Goal: Book appointment/travel/reservation

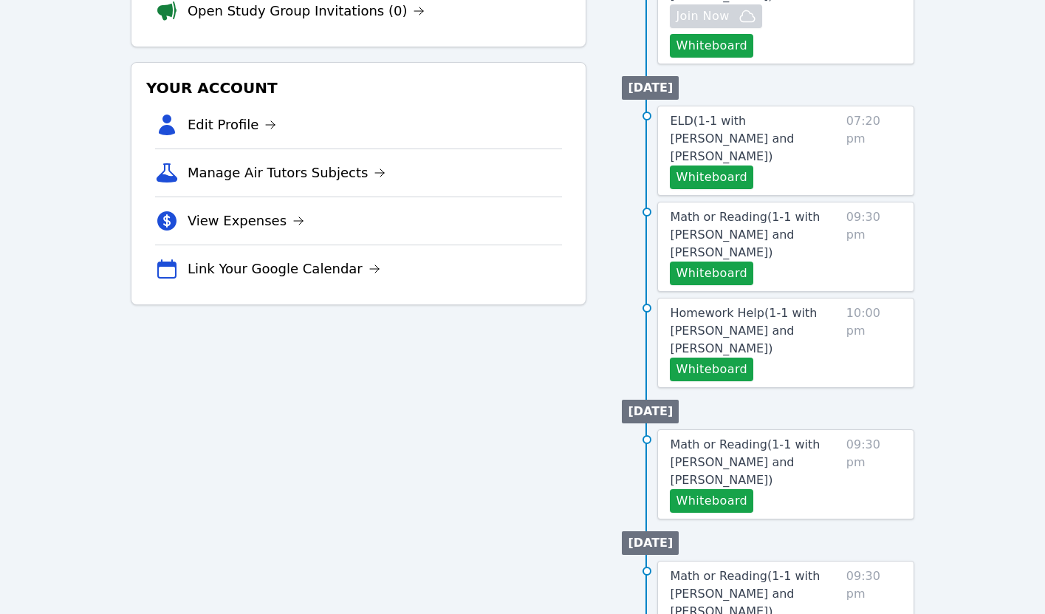
scroll to position [412, 0]
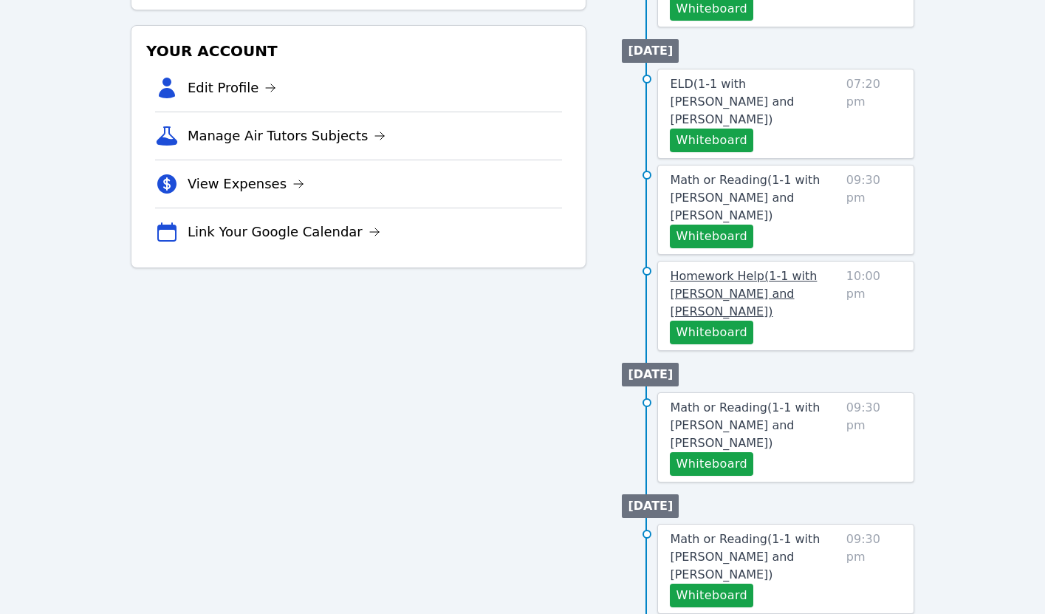
click at [722, 269] on span "Homework Help ( 1-1 with [PERSON_NAME] and [PERSON_NAME] )" at bounding box center [743, 293] width 147 height 49
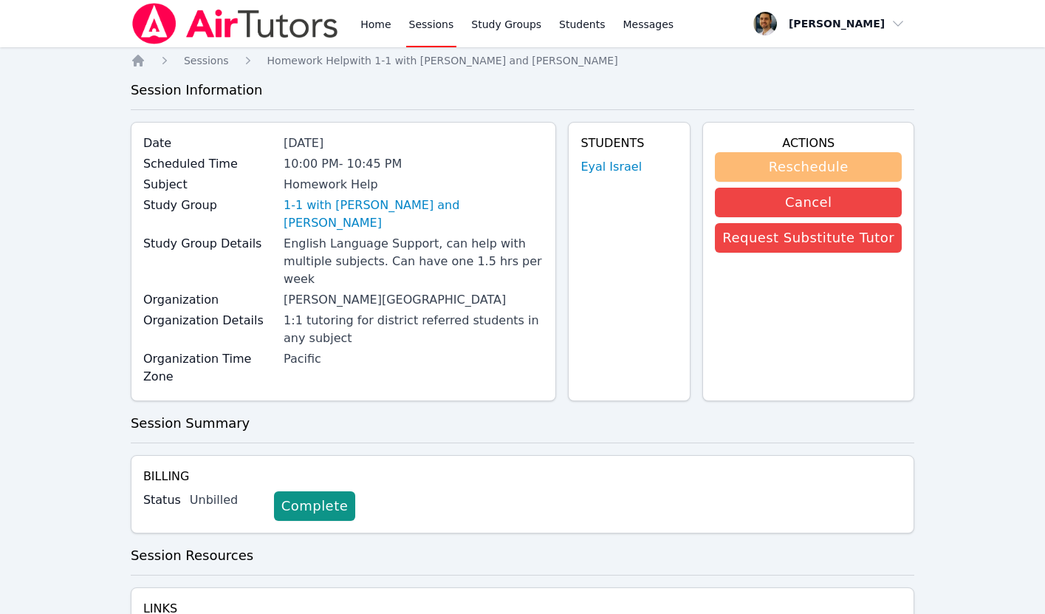
click at [777, 163] on button "Reschedule" at bounding box center [808, 167] width 187 height 30
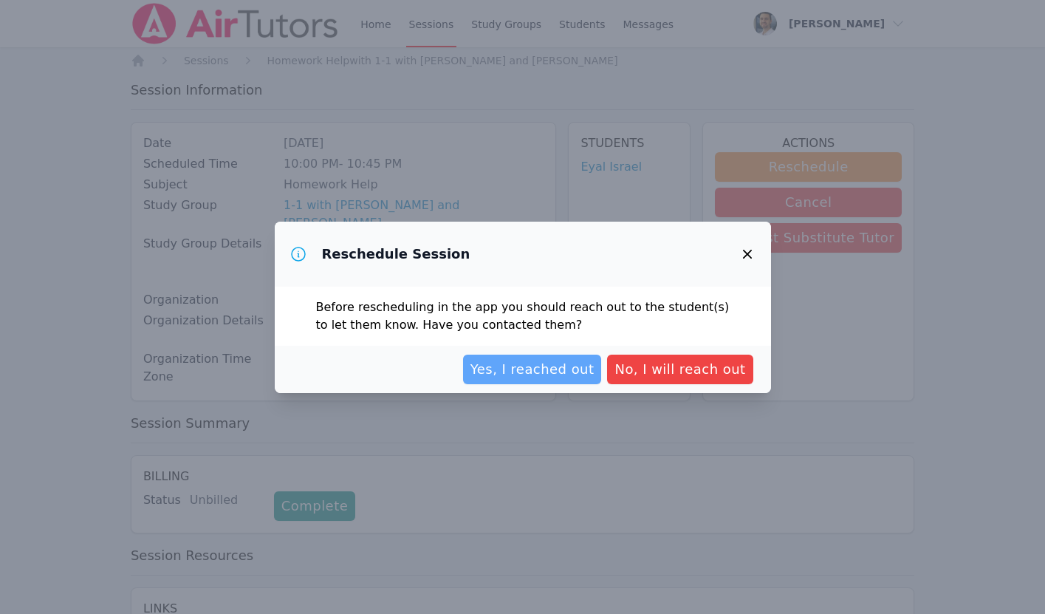
click at [548, 371] on span "Yes, I reached out" at bounding box center [533, 369] width 124 height 21
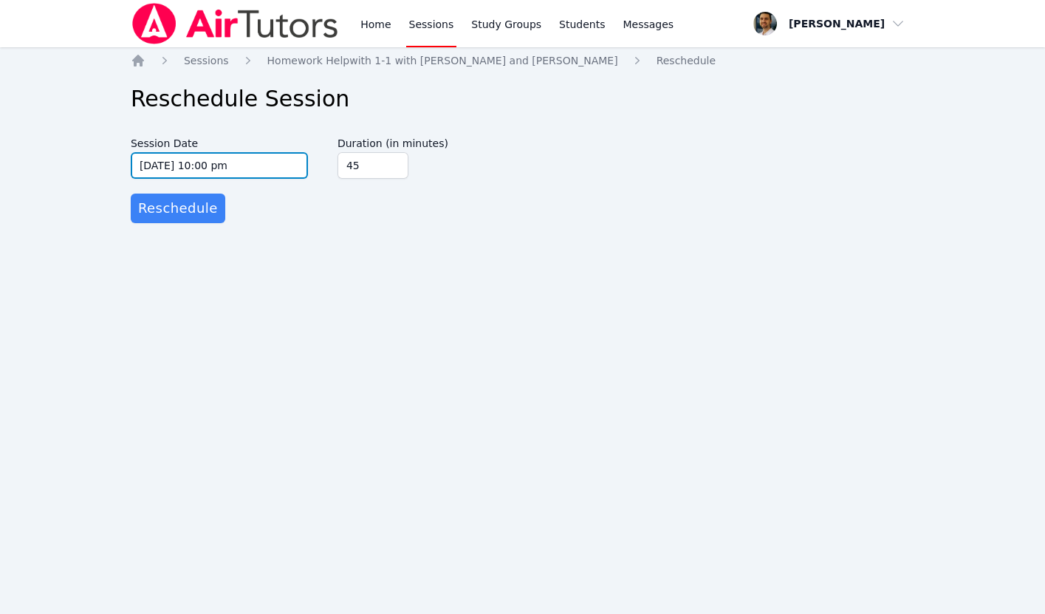
click at [260, 166] on input "[DATE] 10:00 pm" at bounding box center [219, 165] width 177 height 27
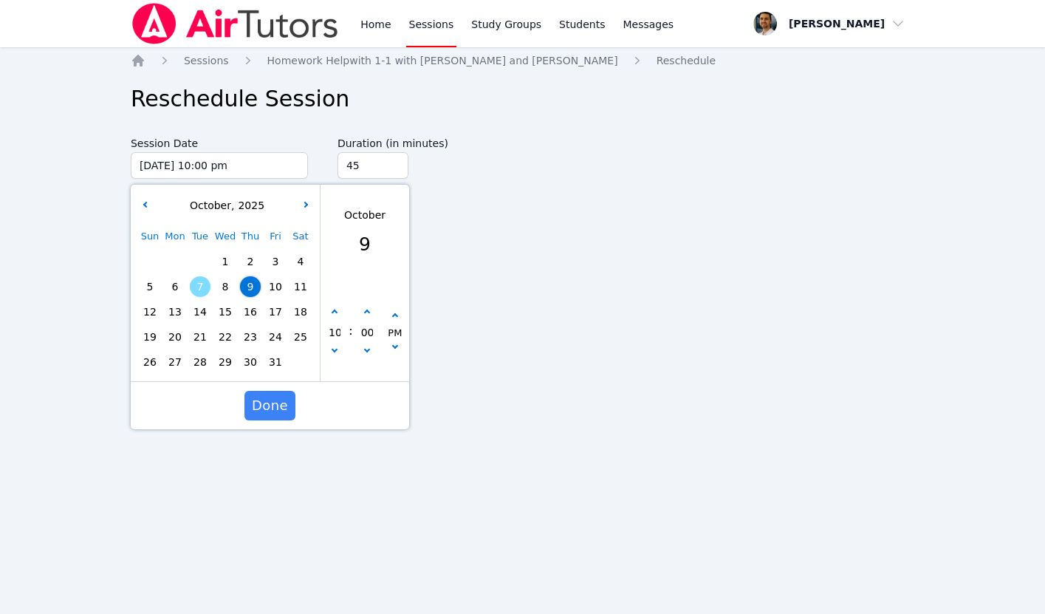
click at [184, 314] on span "13" at bounding box center [175, 311] width 21 height 21
type input "[DATE] 10:00 pm"
click at [275, 406] on span "Done" at bounding box center [270, 405] width 36 height 21
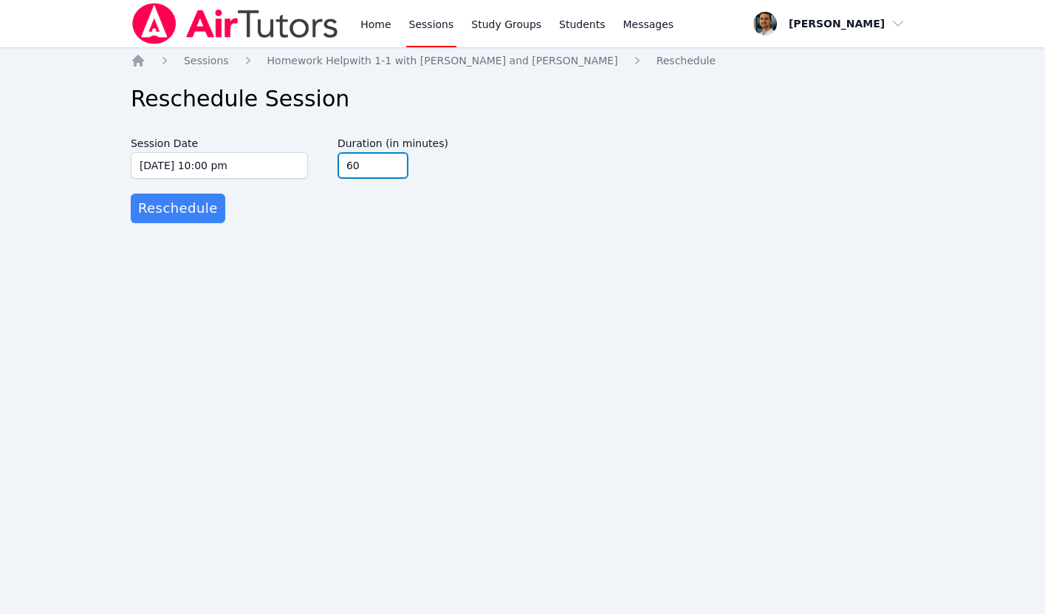
type input "60"
click at [396, 163] on input "60" at bounding box center [373, 165] width 71 height 27
click at [189, 212] on span "Reschedule" at bounding box center [178, 208] width 80 height 21
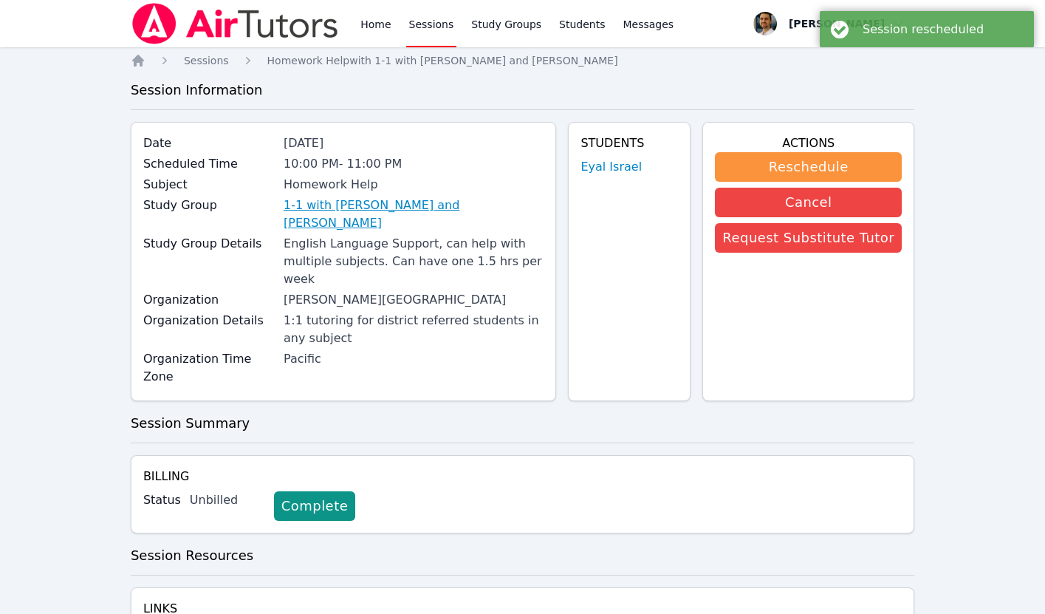
click at [312, 206] on link "1-1 with [PERSON_NAME] and [PERSON_NAME]" at bounding box center [414, 213] width 260 height 35
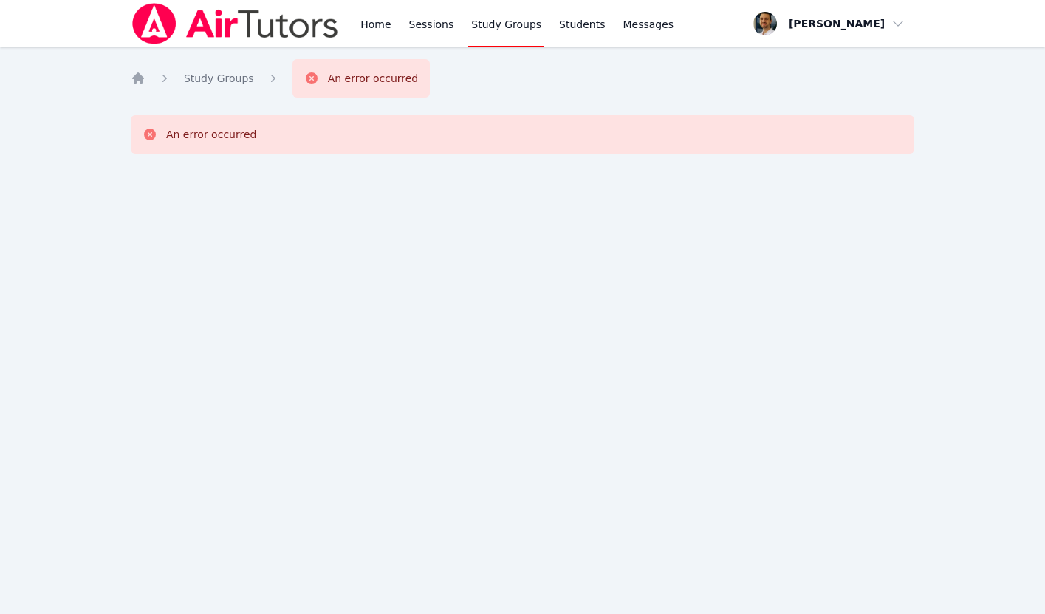
click at [501, 25] on link "Study Groups" at bounding box center [506, 23] width 76 height 47
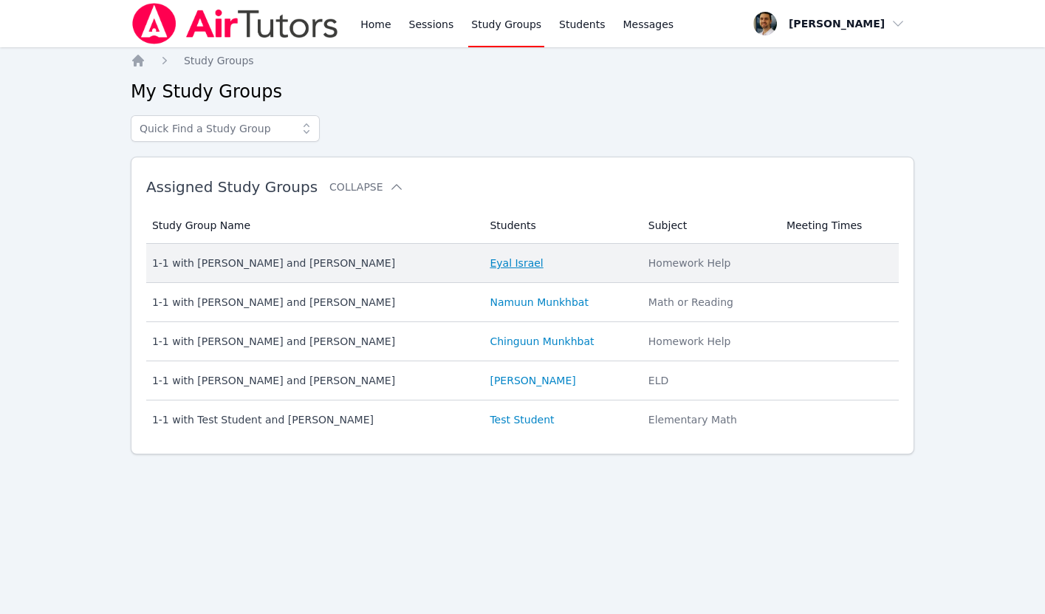
click at [510, 262] on link "Eyal Israel" at bounding box center [516, 263] width 53 height 15
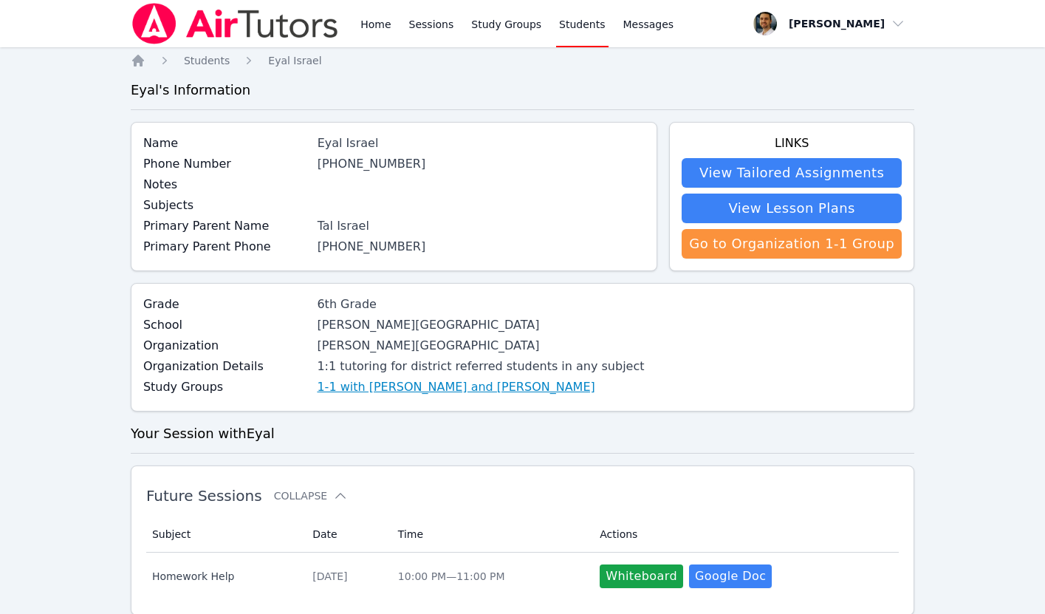
click at [374, 384] on link "1-1 with [PERSON_NAME] and [PERSON_NAME]" at bounding box center [456, 387] width 278 height 18
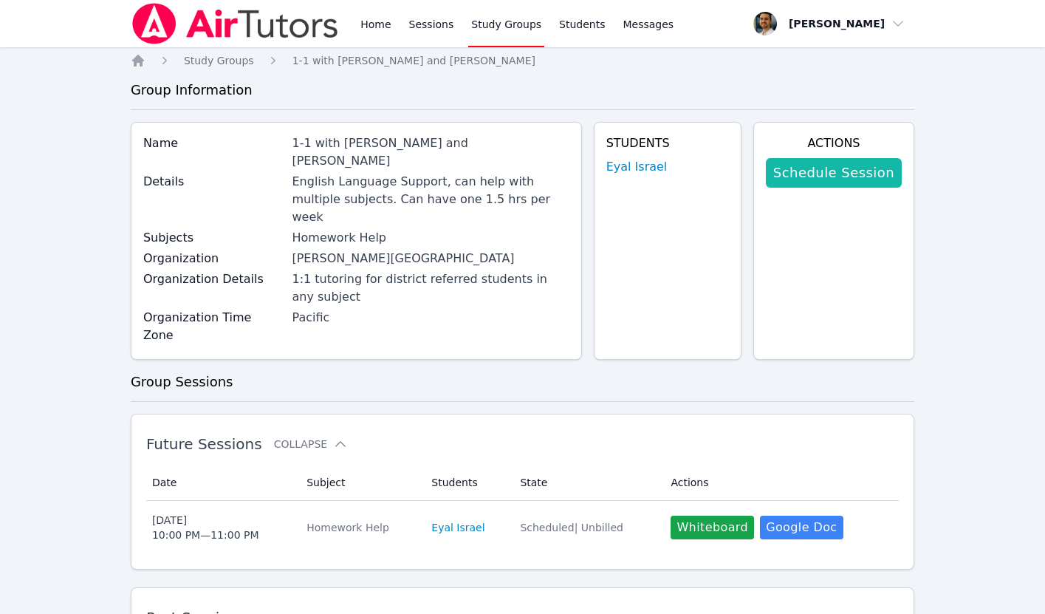
click at [790, 173] on link "Schedule Session" at bounding box center [834, 173] width 136 height 30
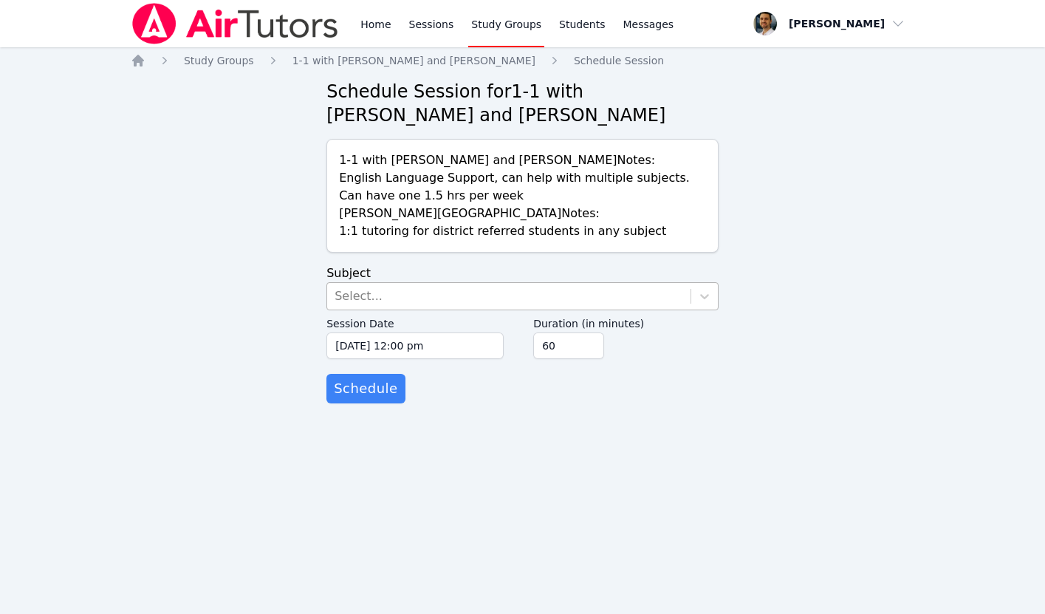
click at [478, 298] on div "Select..." at bounding box center [508, 296] width 363 height 27
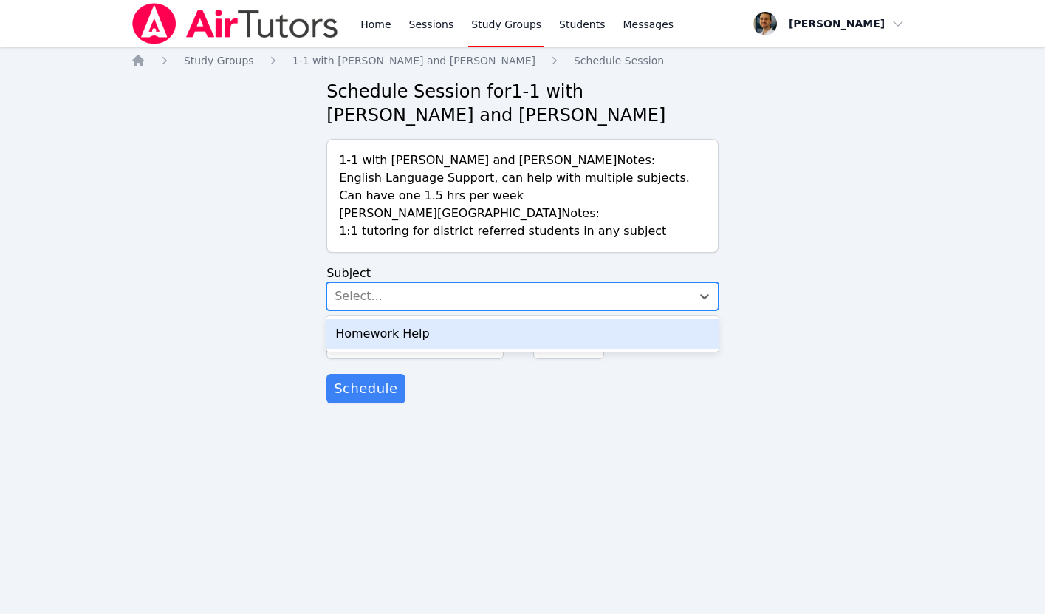
click at [447, 337] on div "Homework Help" at bounding box center [523, 334] width 392 height 30
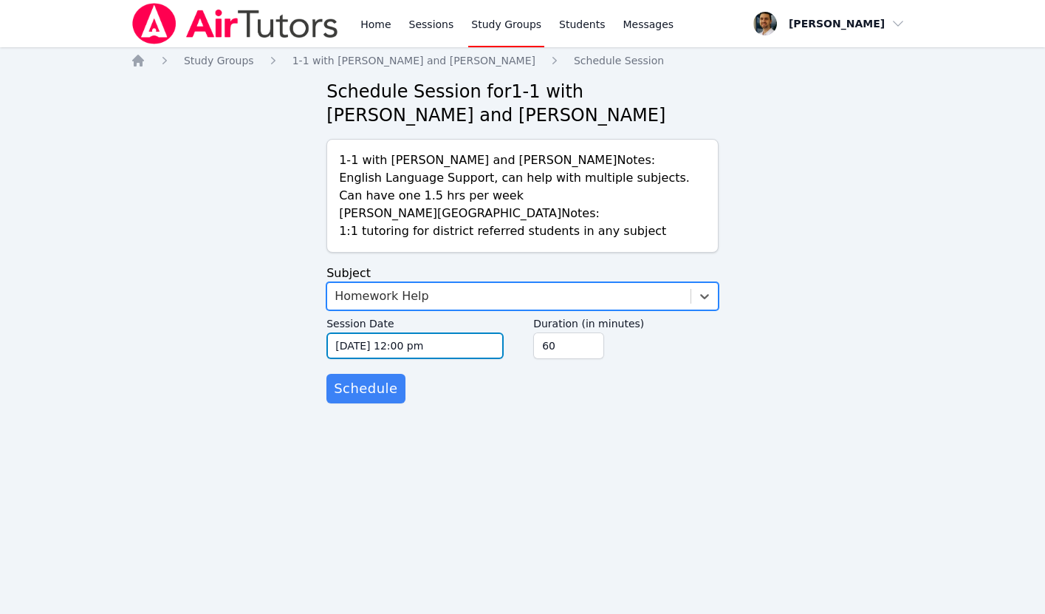
click at [434, 346] on input "[DATE] 12:00 pm" at bounding box center [415, 345] width 177 height 27
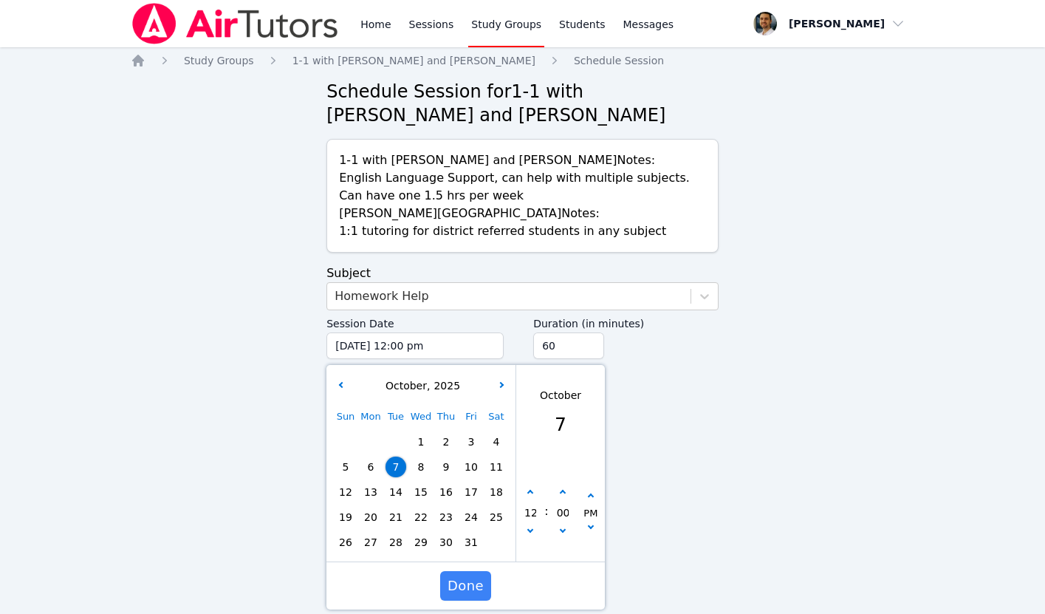
click at [440, 491] on span "16" at bounding box center [446, 492] width 21 height 21
click at [525, 491] on button "button" at bounding box center [530, 492] width 15 height 15
type input "[DATE] 01:00 pm"
type input "01"
click at [525, 491] on button "button" at bounding box center [530, 492] width 15 height 15
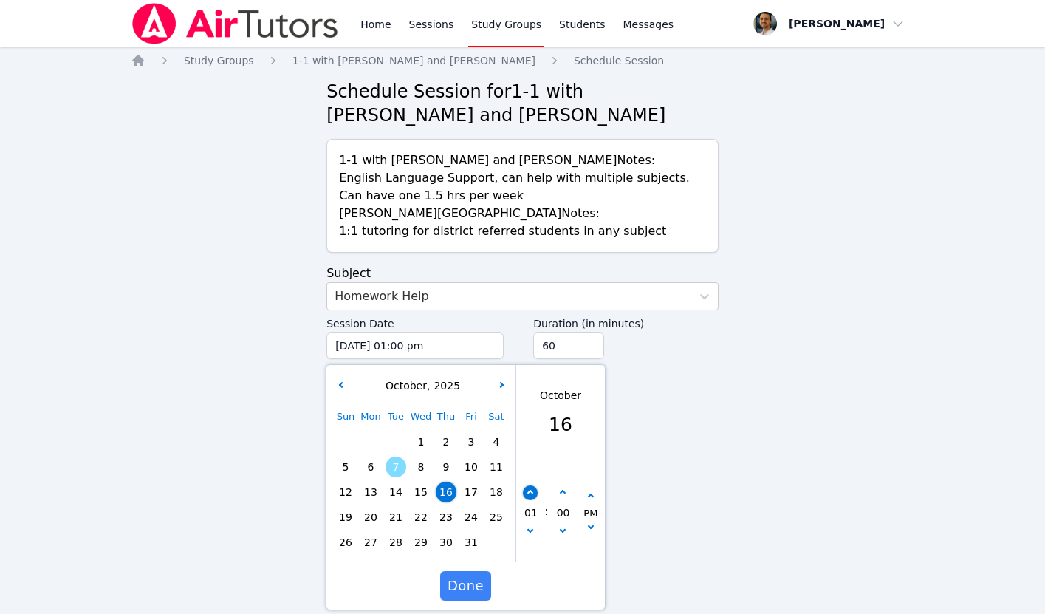
type input "[DATE] 02:00 pm"
type input "02"
click at [525, 491] on button "button" at bounding box center [530, 492] width 15 height 15
type input "[DATE] 03:00 pm"
type input "03"
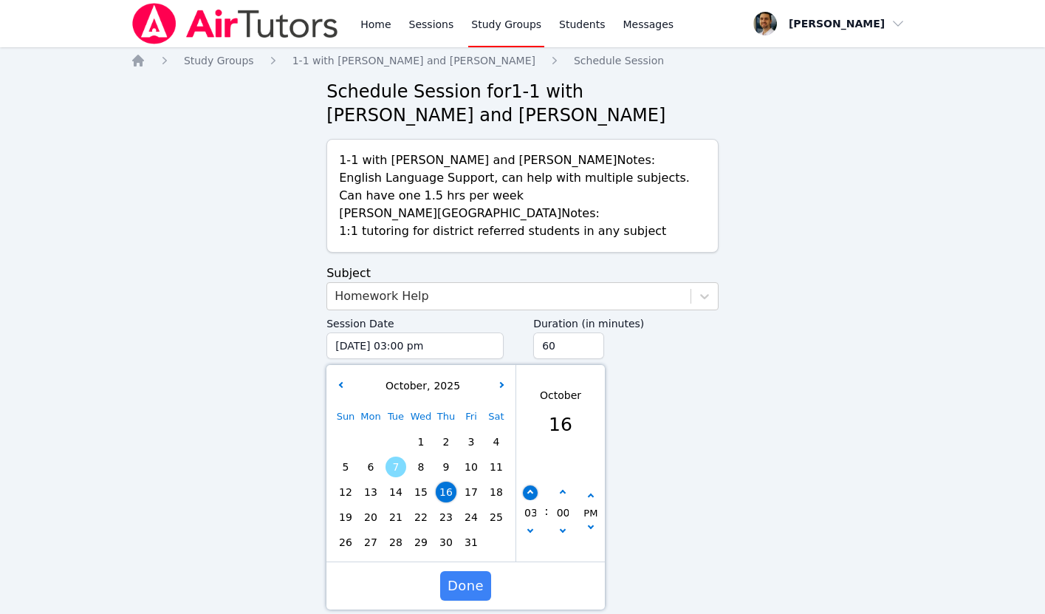
click at [525, 491] on button "button" at bounding box center [530, 492] width 15 height 15
type input "[DATE] 04:00 pm"
type input "04"
click at [525, 491] on button "button" at bounding box center [530, 492] width 15 height 15
type input "[DATE] 05:00 pm"
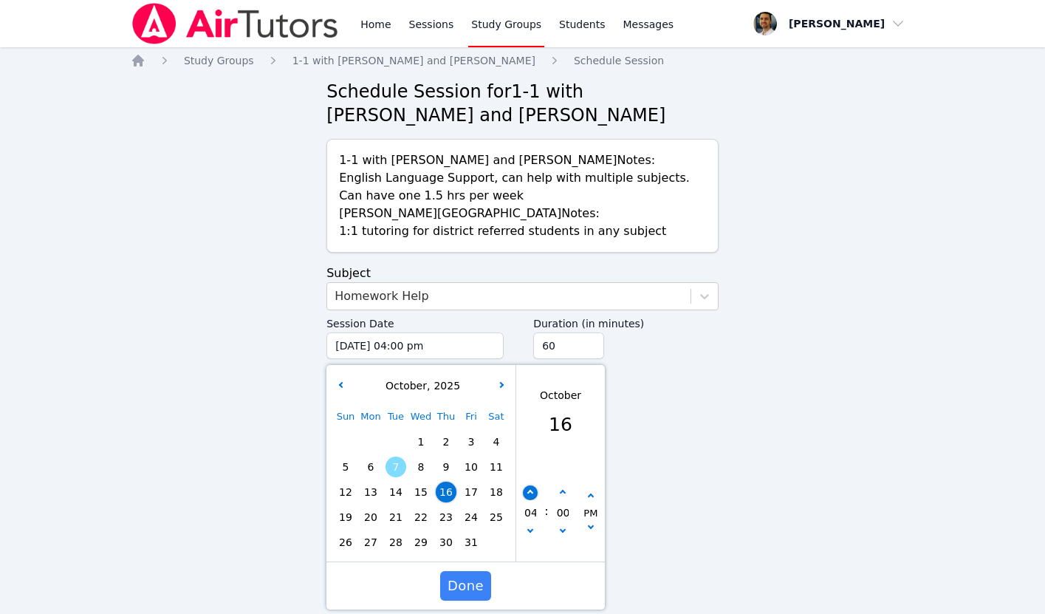
type input "05"
click at [525, 491] on button "button" at bounding box center [530, 492] width 15 height 15
type input "[DATE] 06:00 pm"
type input "06"
click at [525, 491] on button "button" at bounding box center [530, 492] width 15 height 15
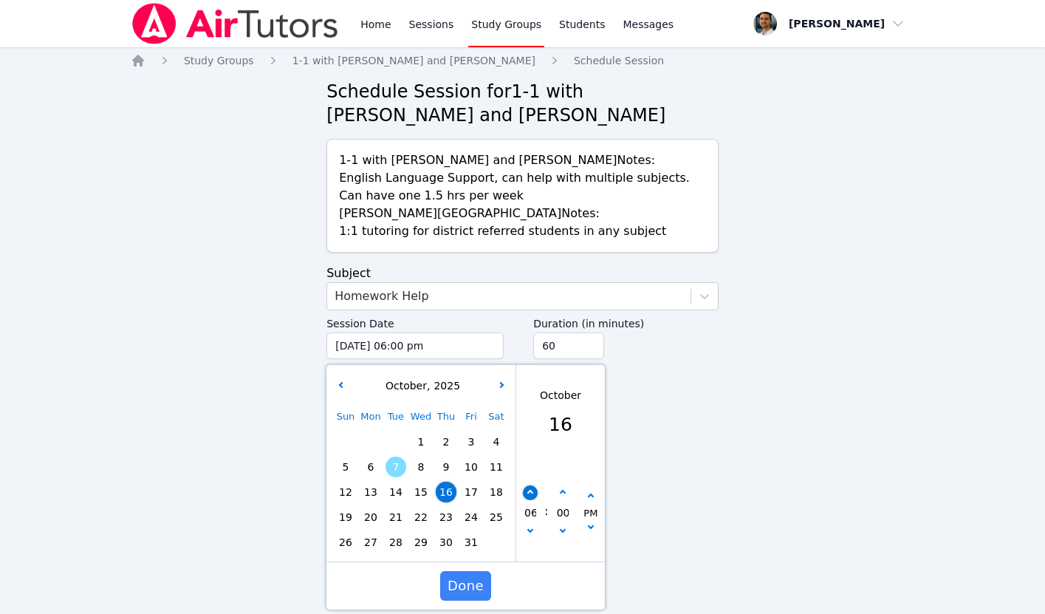
type input "[DATE] 07:00 pm"
type input "07"
click at [525, 491] on button "button" at bounding box center [530, 492] width 15 height 15
type input "[DATE] 08:00 pm"
type input "08"
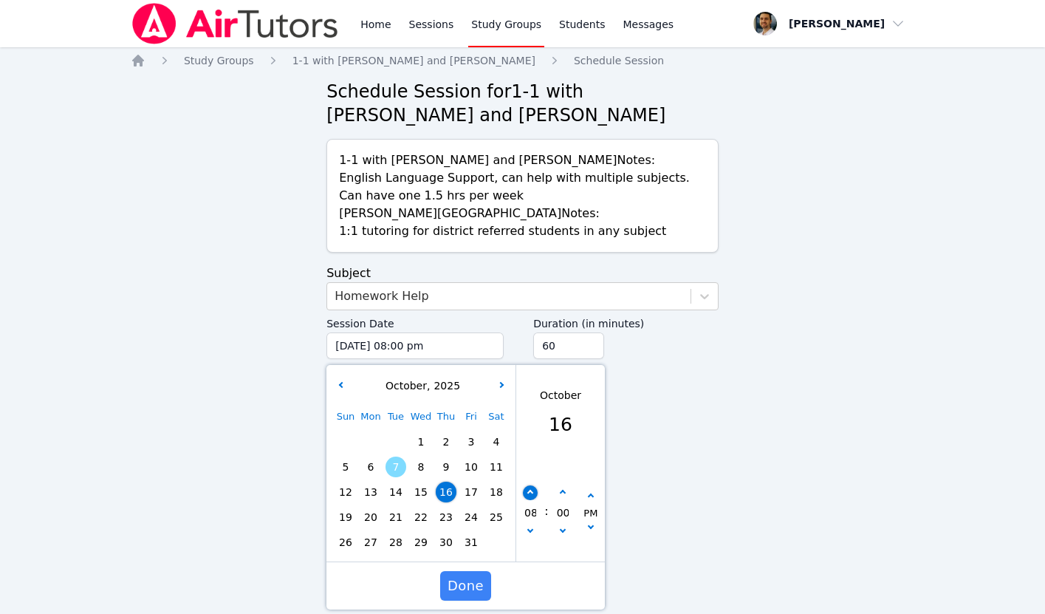
click at [525, 491] on button "button" at bounding box center [530, 492] width 15 height 15
type input "[DATE] 09:00 pm"
type input "09"
click at [525, 491] on button "button" at bounding box center [530, 492] width 15 height 15
type input "[DATE] 10:00 pm"
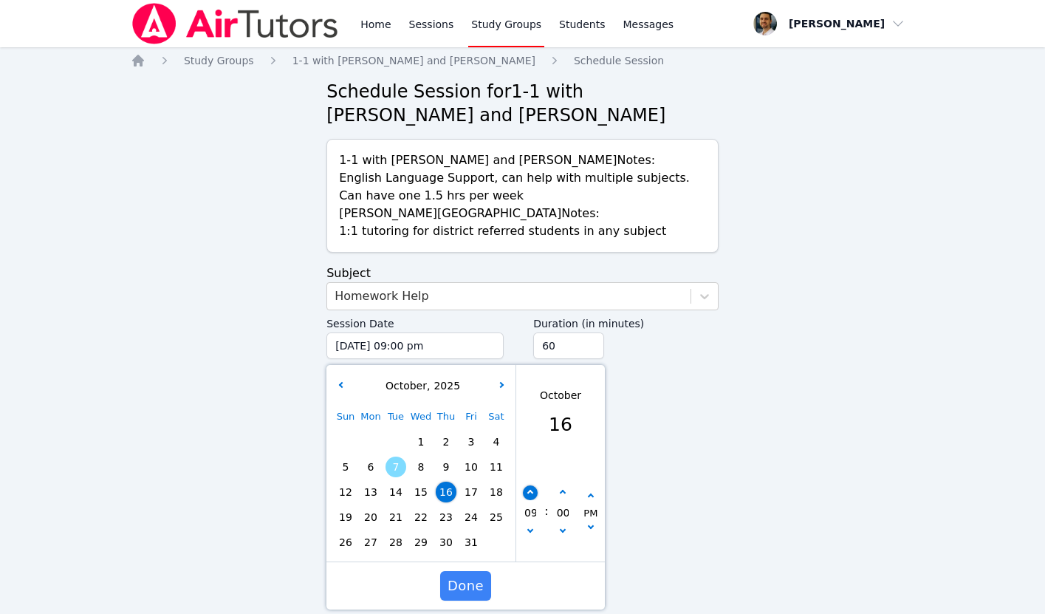
type input "10"
click at [479, 581] on span "Done" at bounding box center [466, 585] width 36 height 21
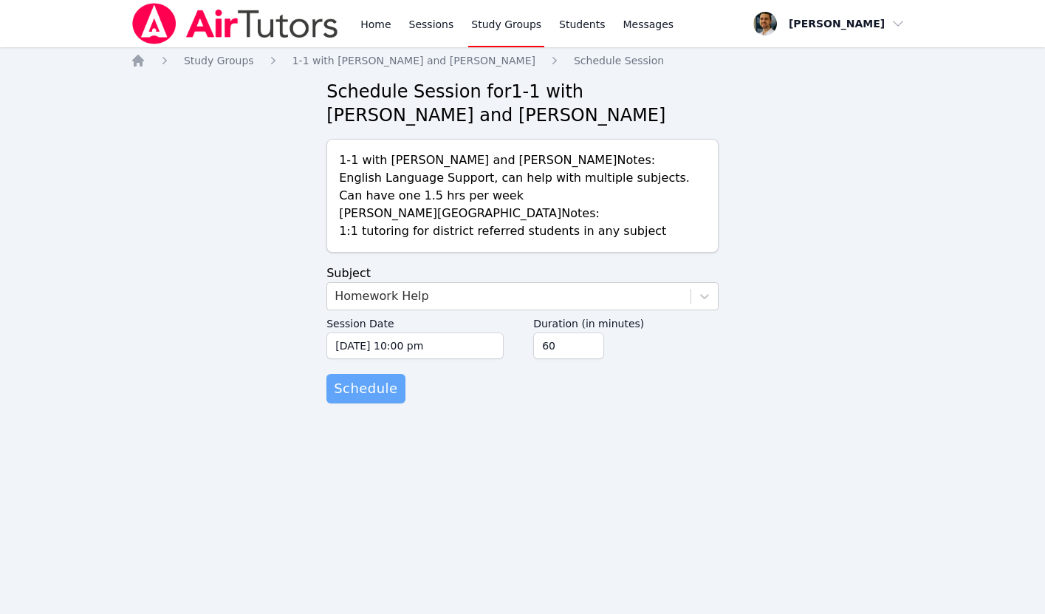
click at [378, 389] on span "Schedule" at bounding box center [366, 388] width 64 height 21
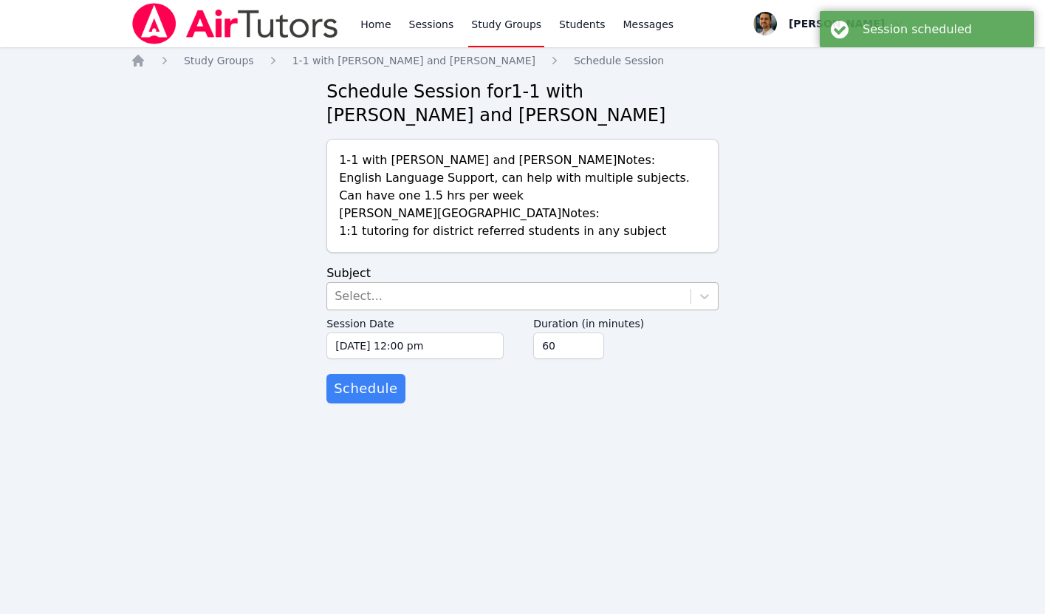
click at [378, 297] on div "Select..." at bounding box center [508, 296] width 363 height 27
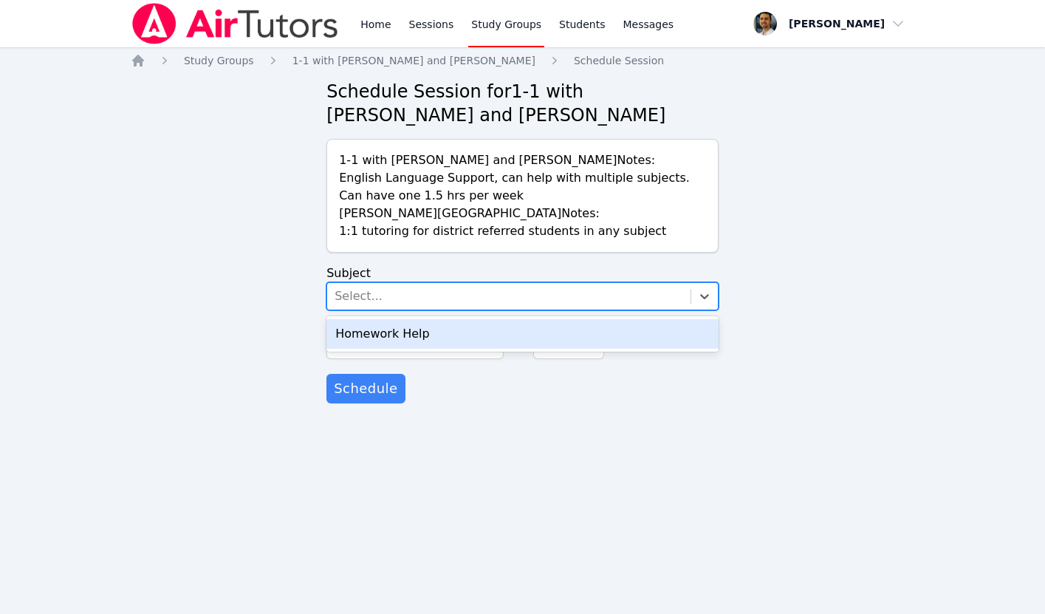
click at [377, 335] on div "Homework Help" at bounding box center [523, 334] width 392 height 30
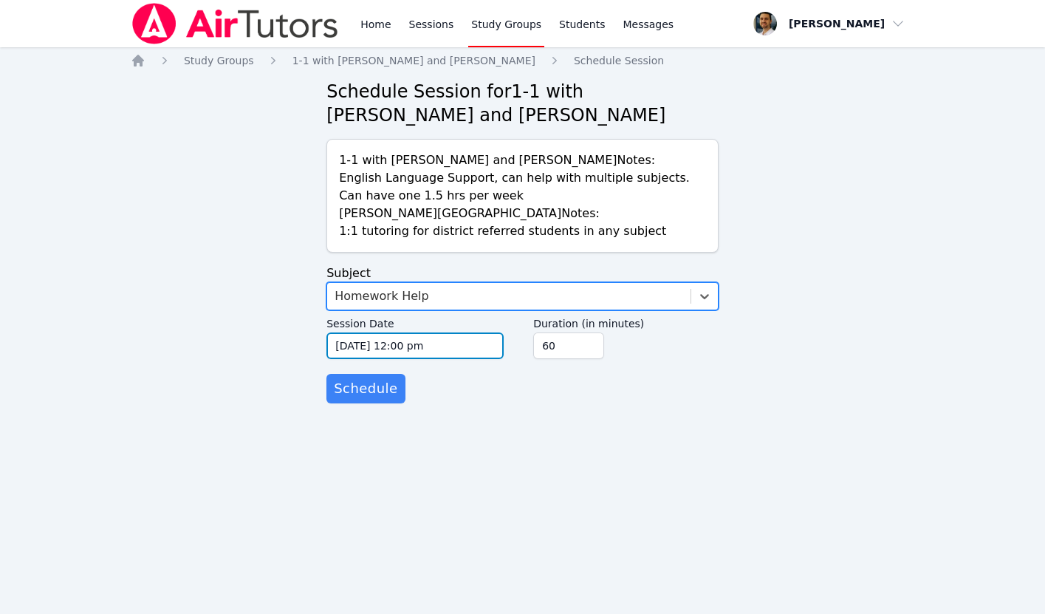
click at [377, 346] on input "[DATE] 12:00 pm" at bounding box center [415, 345] width 177 height 27
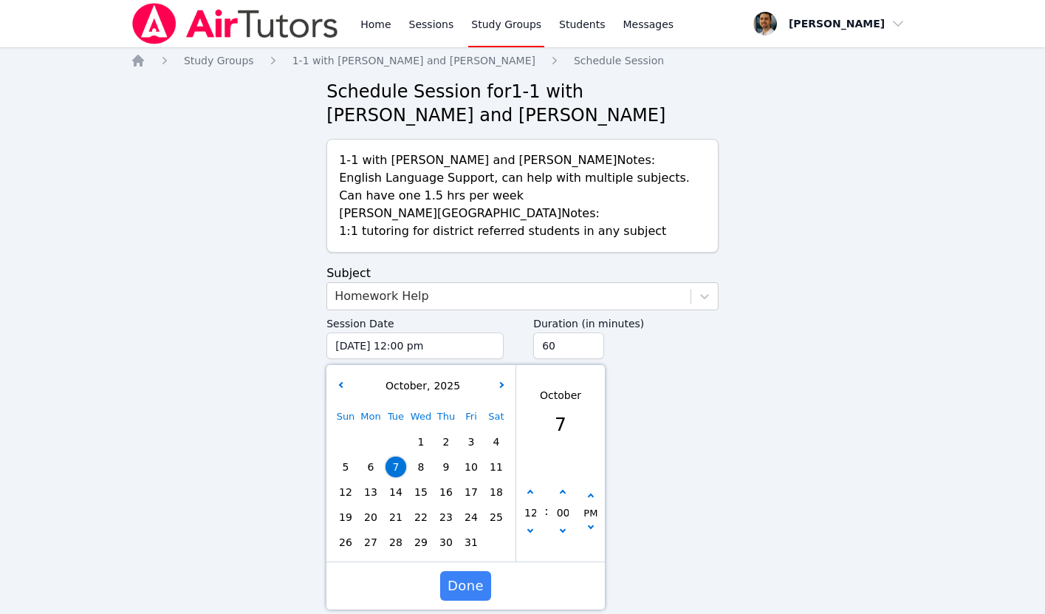
click at [374, 516] on span "20" at bounding box center [370, 517] width 21 height 21
click at [531, 495] on icon "button" at bounding box center [530, 493] width 6 height 6
type input "[DATE] 01:00 pm"
type input "01"
click at [531, 495] on icon "button" at bounding box center [530, 493] width 6 height 6
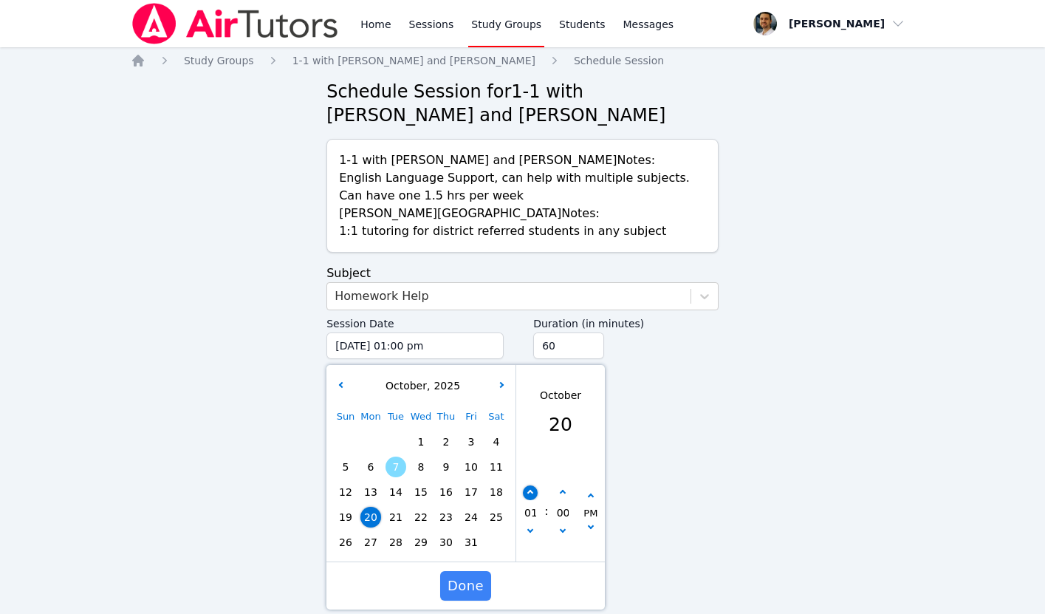
type input "[DATE] 02:00 pm"
type input "02"
click at [531, 495] on icon "button" at bounding box center [530, 493] width 6 height 6
type input "[DATE] 03:00 pm"
type input "03"
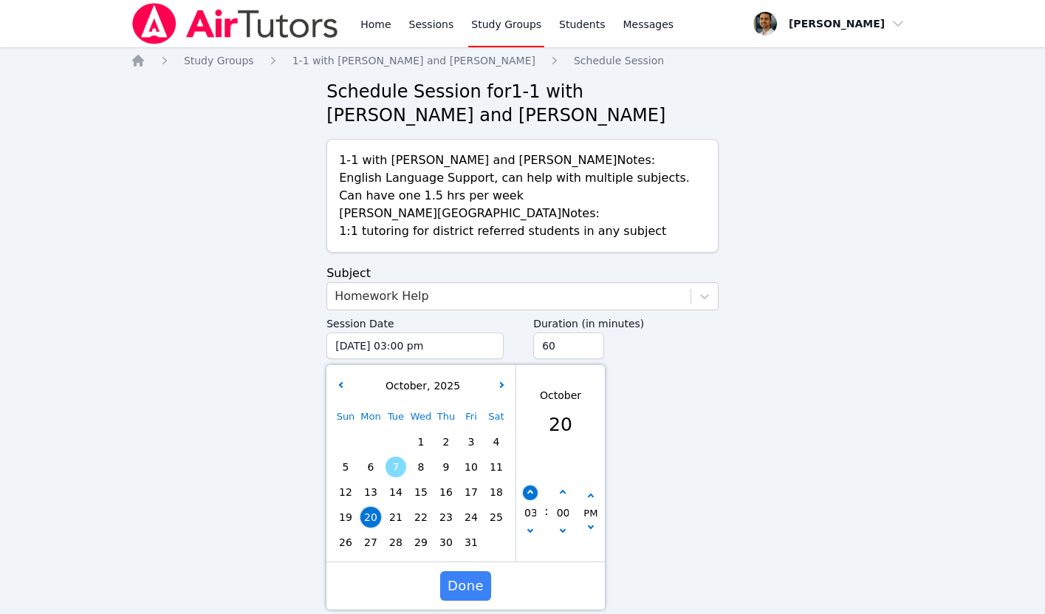
click at [531, 495] on icon "button" at bounding box center [530, 493] width 6 height 6
type input "[DATE] 04:00 pm"
type input "04"
click at [531, 495] on icon "button" at bounding box center [530, 493] width 6 height 6
type input "[DATE] 05:00 pm"
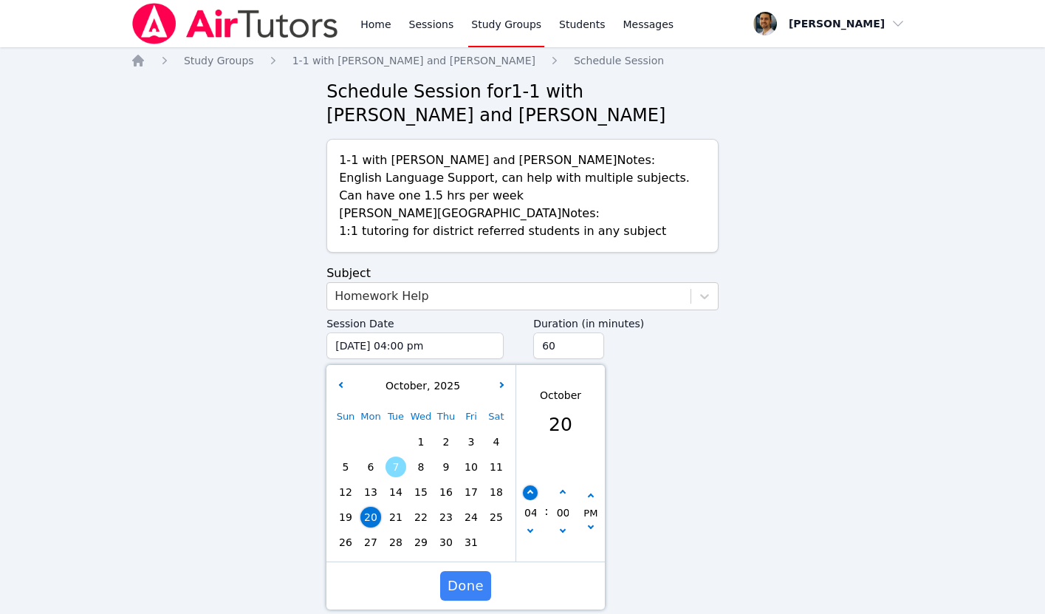
type input "05"
click at [531, 495] on icon "button" at bounding box center [530, 493] width 6 height 6
type input "[DATE] 06:00 pm"
type input "06"
click at [531, 495] on icon "button" at bounding box center [530, 493] width 6 height 6
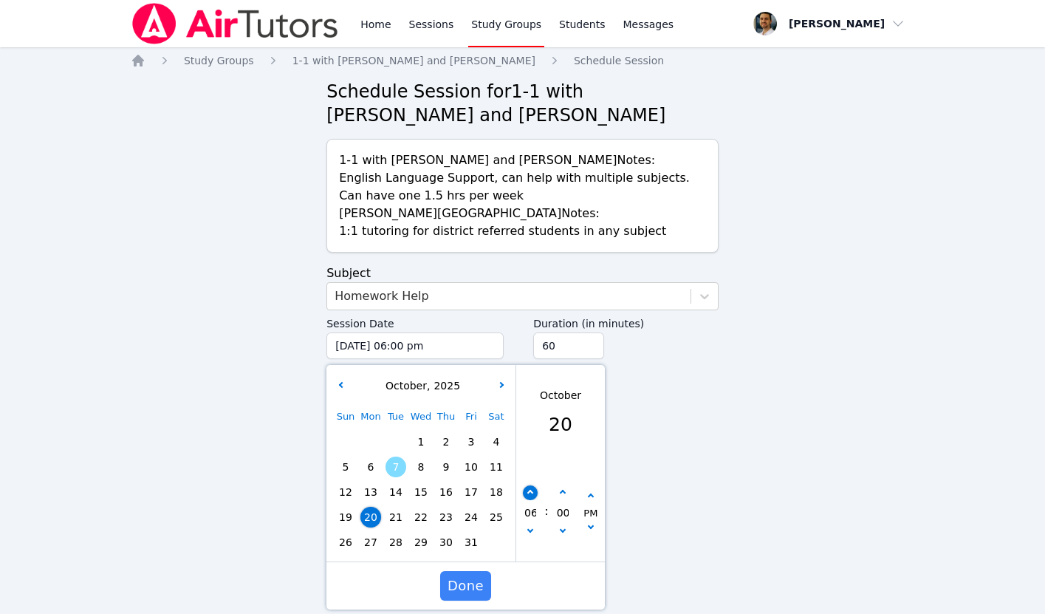
type input "[DATE] 07:00 pm"
type input "07"
click at [531, 495] on icon "button" at bounding box center [530, 493] width 6 height 6
type input "[DATE] 08:00 pm"
type input "08"
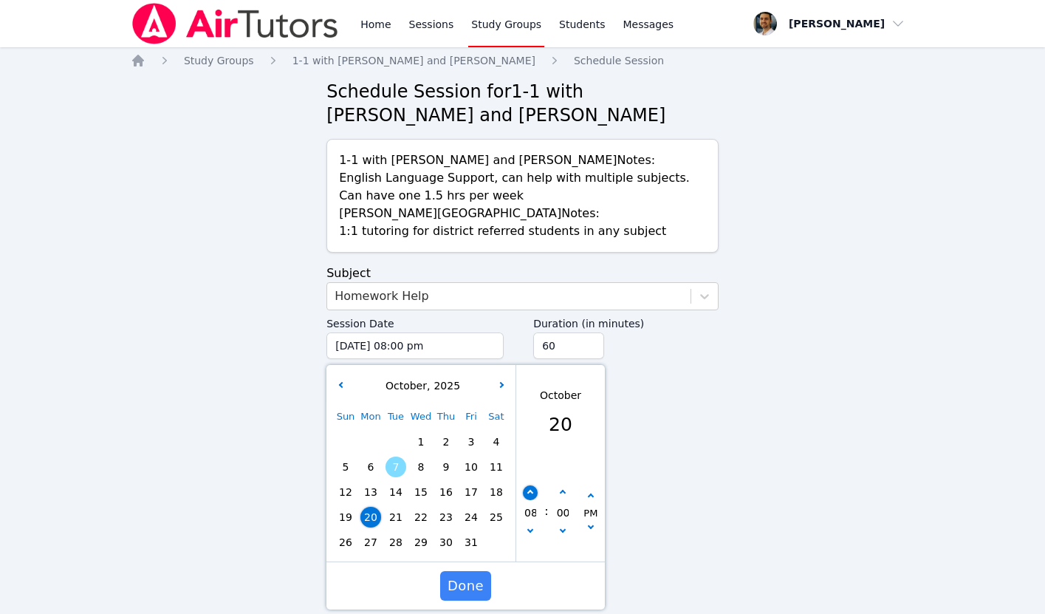
click at [531, 495] on icon "button" at bounding box center [530, 493] width 6 height 6
type input "[DATE] 09:00 pm"
type input "09"
click at [531, 495] on icon "button" at bounding box center [530, 493] width 6 height 6
type input "[DATE] 10:00 pm"
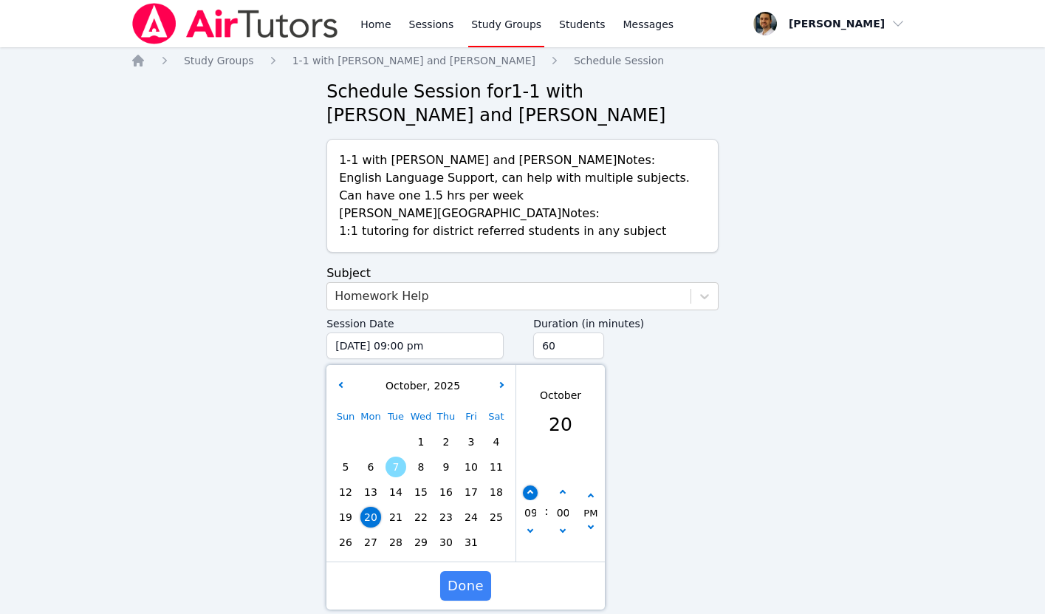
type input "10"
click at [476, 582] on span "Done" at bounding box center [466, 585] width 36 height 21
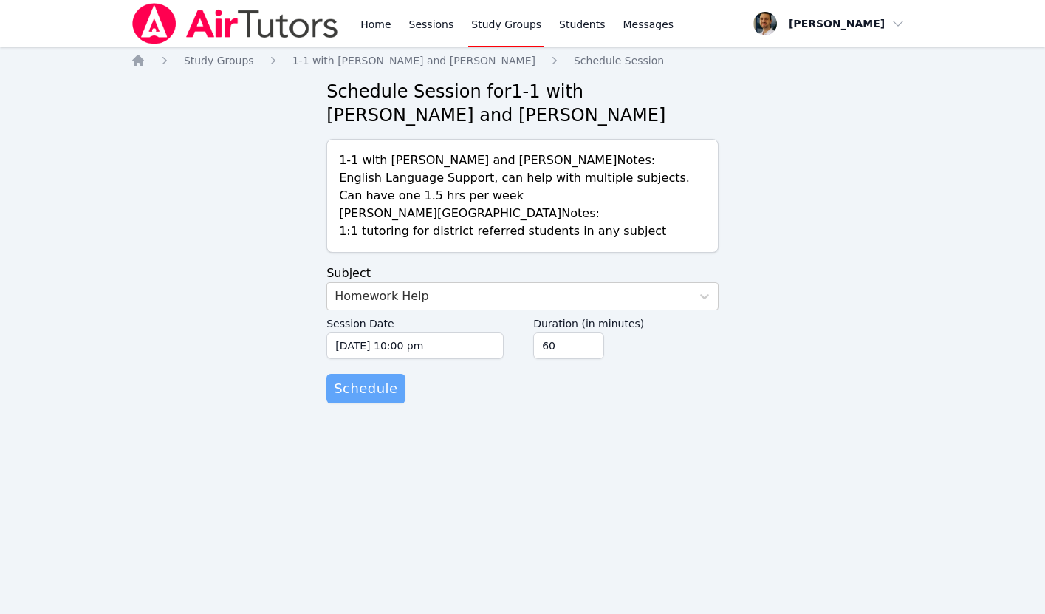
click at [371, 394] on span "Schedule" at bounding box center [366, 388] width 64 height 21
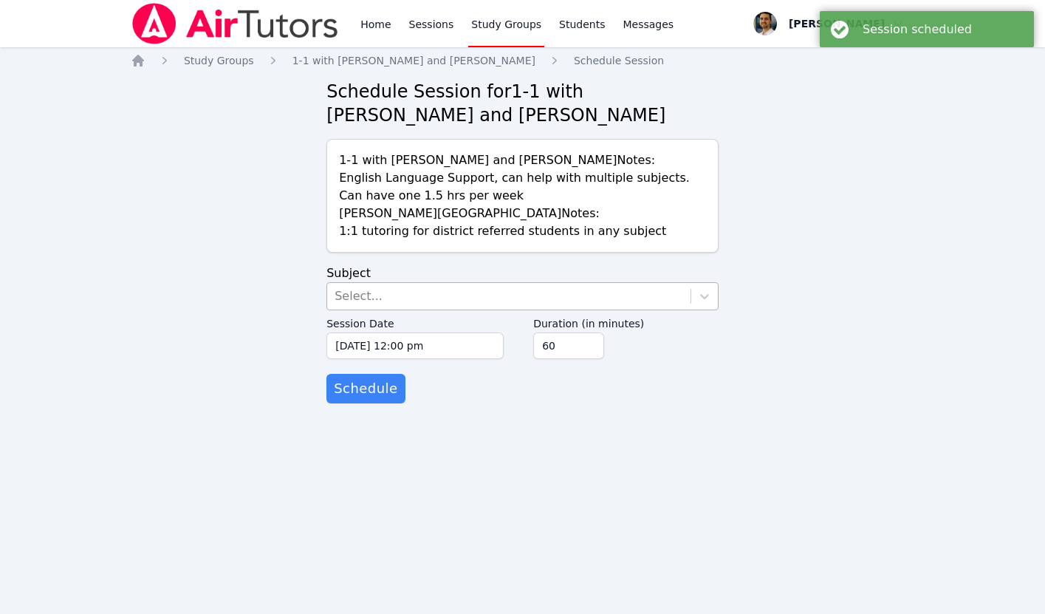
click at [351, 293] on div "Select..." at bounding box center [359, 296] width 48 height 18
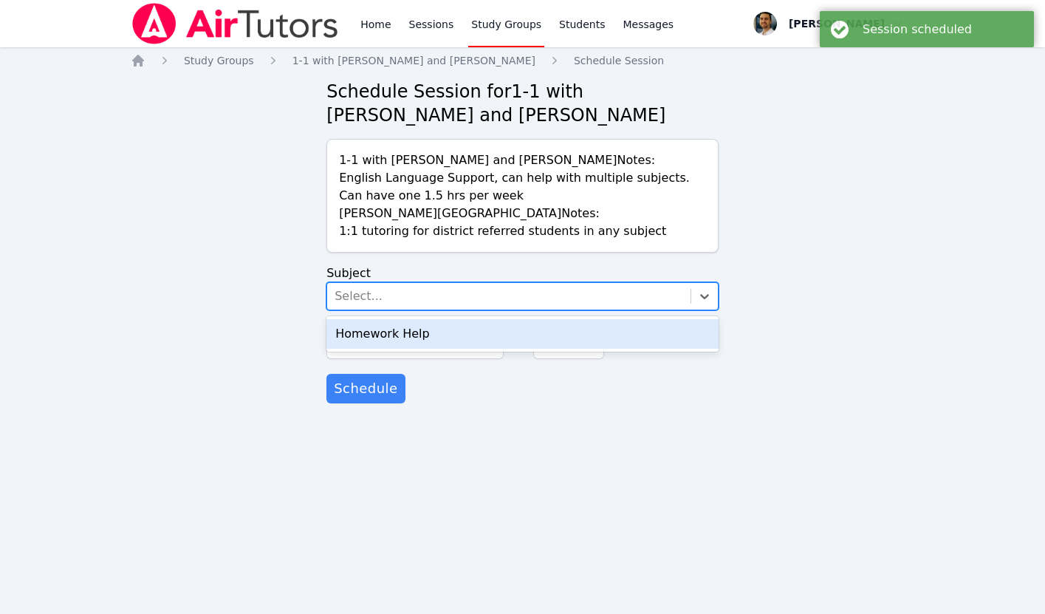
click at [363, 323] on div "Homework Help" at bounding box center [523, 334] width 392 height 30
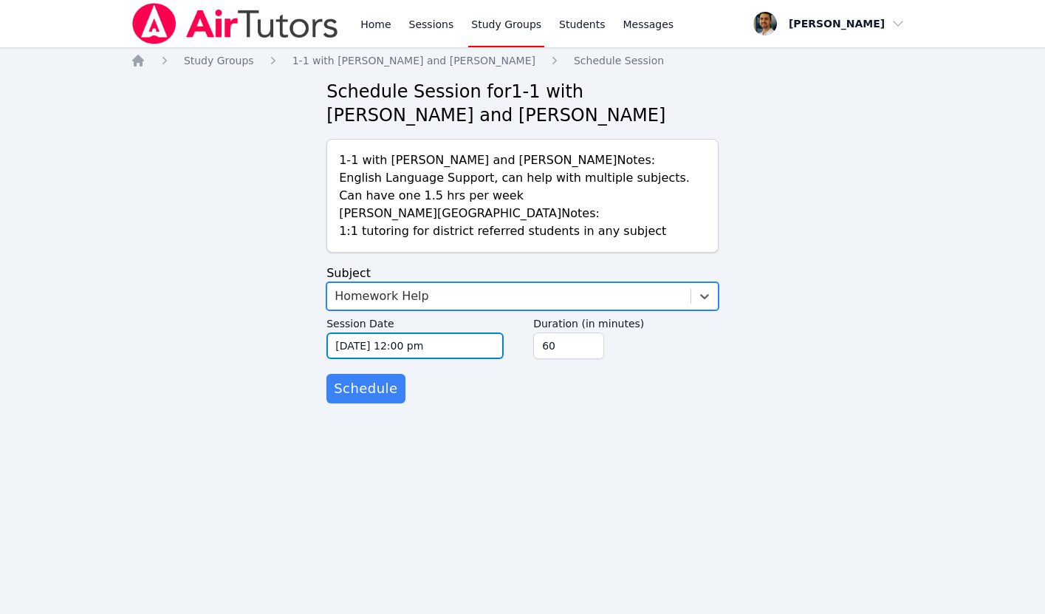
click at [371, 352] on input "[DATE] 12:00 pm" at bounding box center [415, 345] width 177 height 27
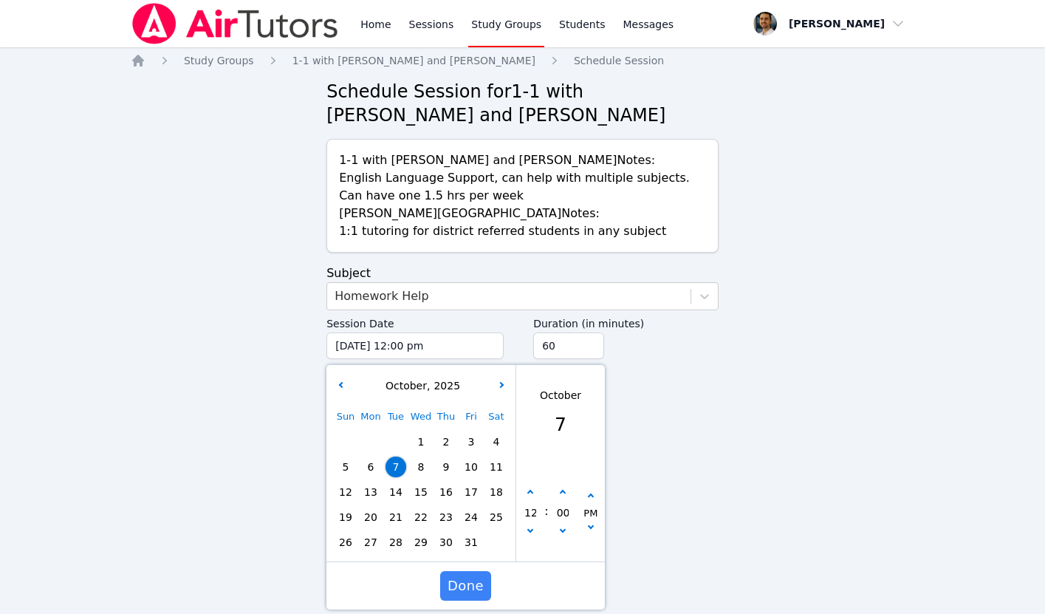
click at [446, 519] on span "23" at bounding box center [446, 517] width 21 height 21
click at [530, 493] on icon "button" at bounding box center [530, 493] width 6 height 6
type input "[DATE] 01:00 pm"
type input "01"
click at [530, 493] on icon "button" at bounding box center [530, 493] width 6 height 6
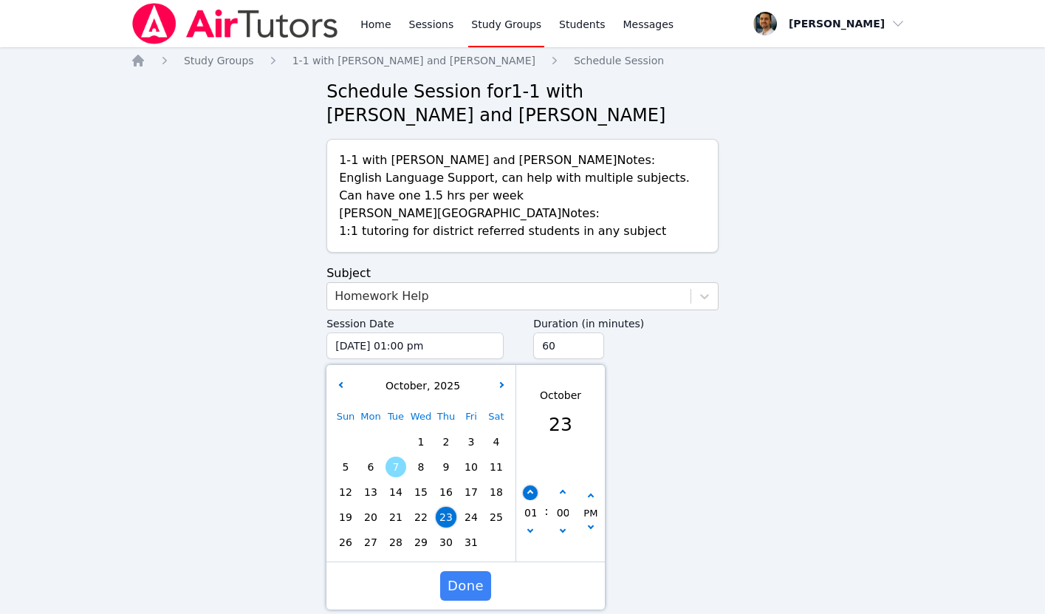
type input "[DATE] 02:00 pm"
type input "02"
click at [530, 533] on button "button" at bounding box center [530, 532] width 15 height 15
type input "[DATE] 01:00 pm"
type input "01"
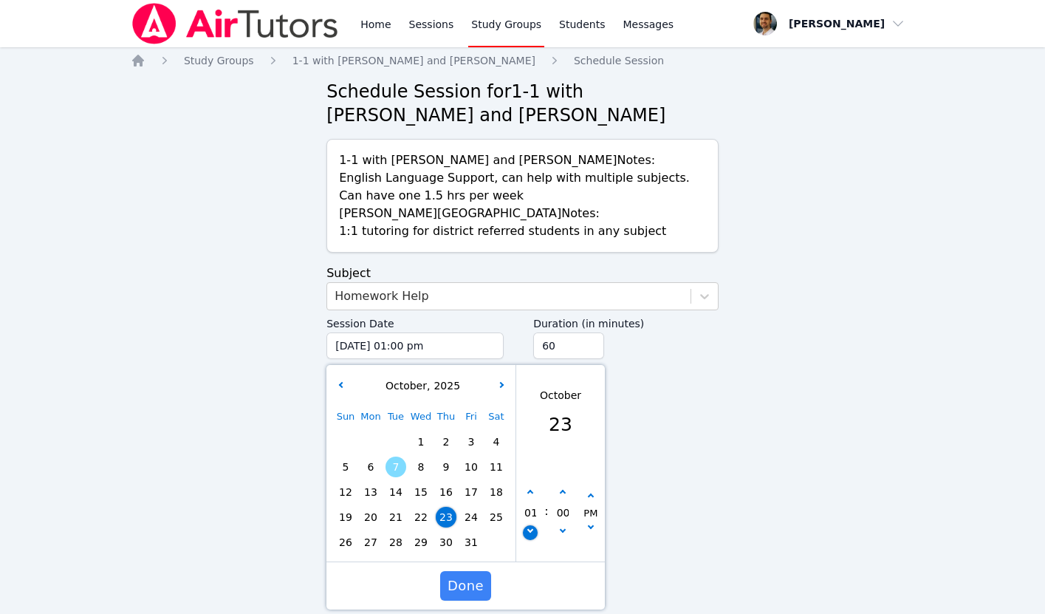
click at [530, 533] on button "button" at bounding box center [530, 532] width 15 height 15
type input "[DATE] 12:00 pm"
type input "12"
click at [530, 533] on button "button" at bounding box center [530, 532] width 15 height 15
type input "[DATE] 11:00 am"
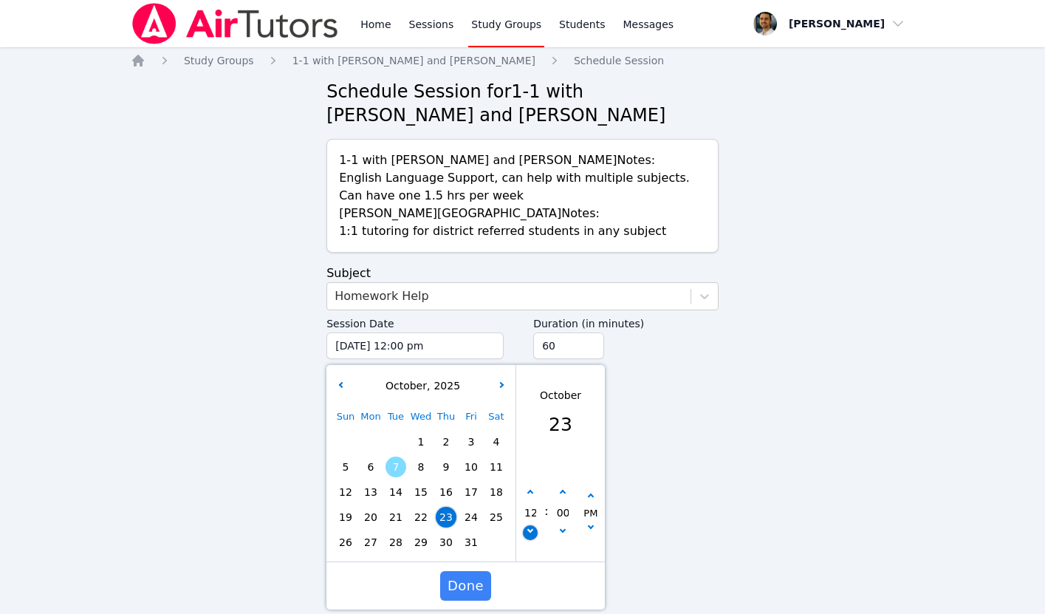
type input "11"
click at [530, 533] on button "button" at bounding box center [530, 532] width 15 height 15
type input "[DATE] 10:00 am"
type input "10"
click at [595, 498] on button "button" at bounding box center [591, 496] width 15 height 15
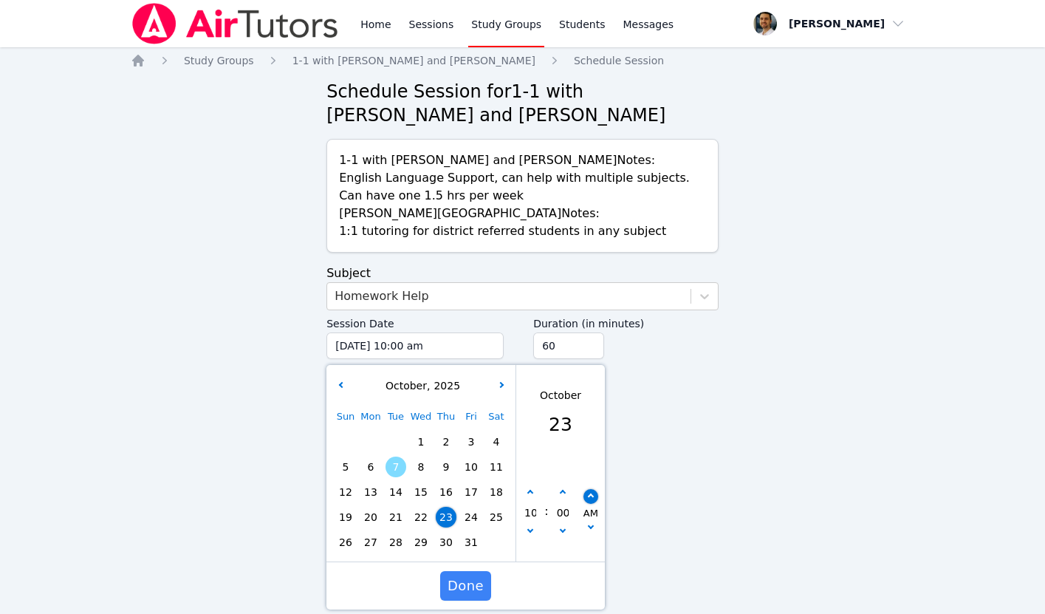
type input "[DATE] 10:00 pm"
click at [466, 590] on span "Done" at bounding box center [466, 585] width 36 height 21
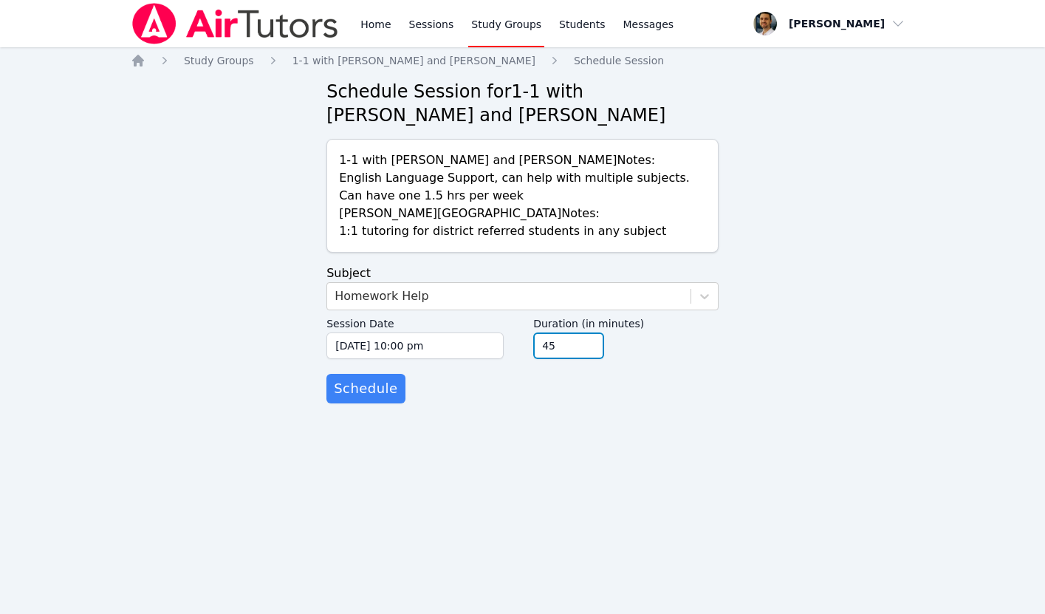
type input "45"
click at [591, 349] on input "45" at bounding box center [568, 345] width 71 height 27
click at [372, 385] on span "Schedule" at bounding box center [366, 388] width 64 height 21
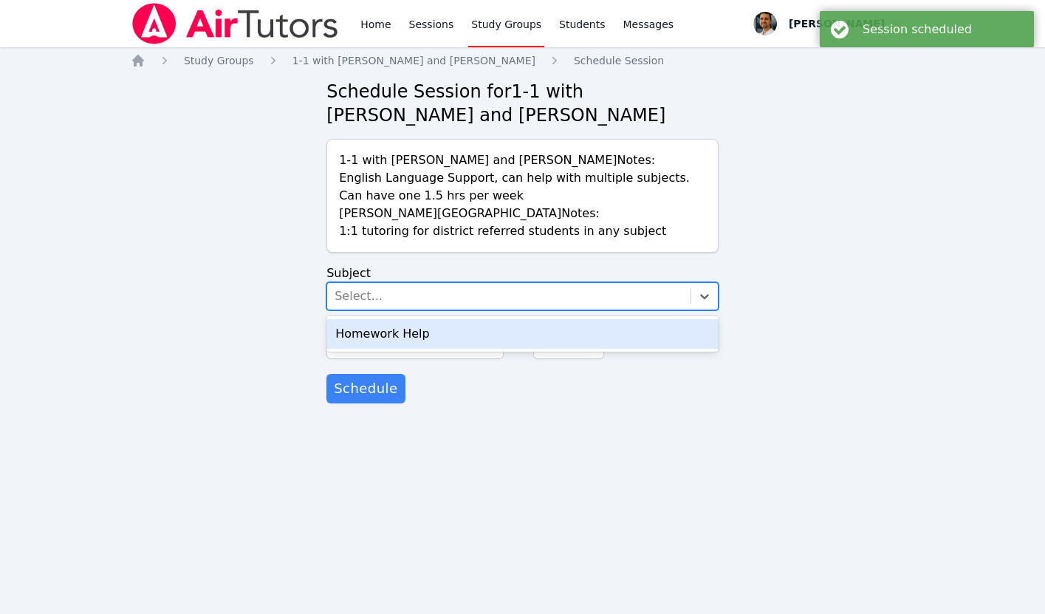
click at [406, 296] on div "Select..." at bounding box center [508, 296] width 363 height 27
click at [386, 338] on div "Homework Help" at bounding box center [523, 334] width 392 height 30
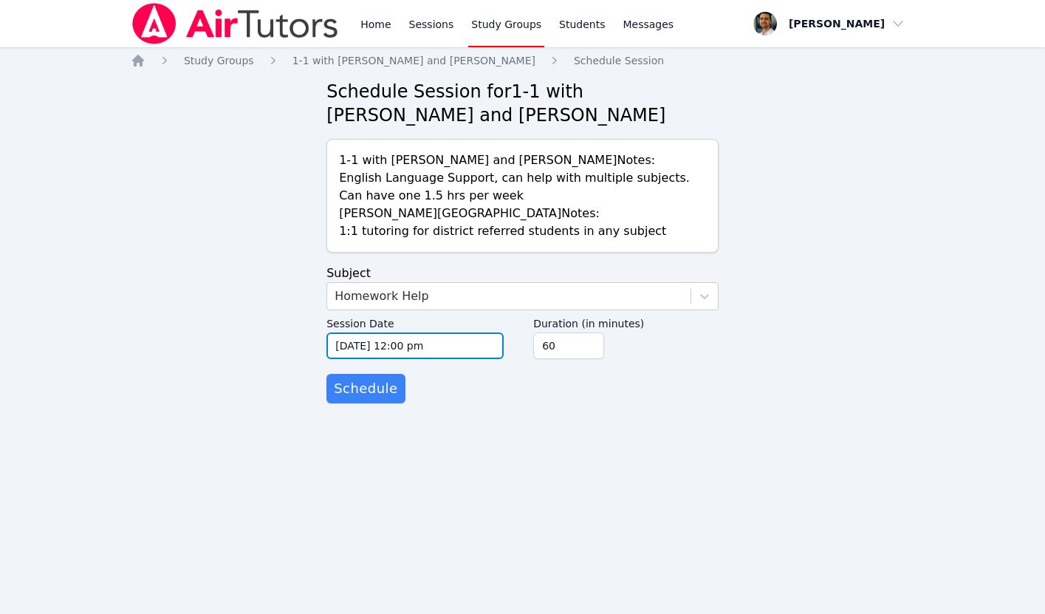
click at [410, 343] on input "[DATE] 12:00 pm" at bounding box center [415, 345] width 177 height 27
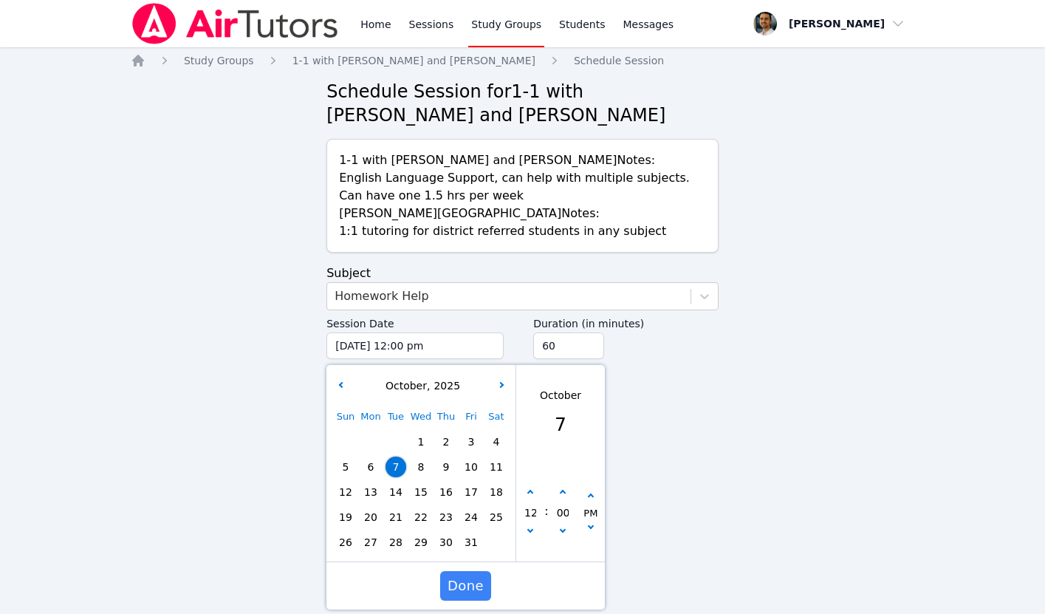
click at [365, 544] on span "27" at bounding box center [370, 542] width 21 height 21
click at [530, 490] on icon "button" at bounding box center [530, 493] width 6 height 6
type input "[DATE] 01:00 pm"
type input "01"
click at [530, 490] on icon "button" at bounding box center [530, 493] width 6 height 6
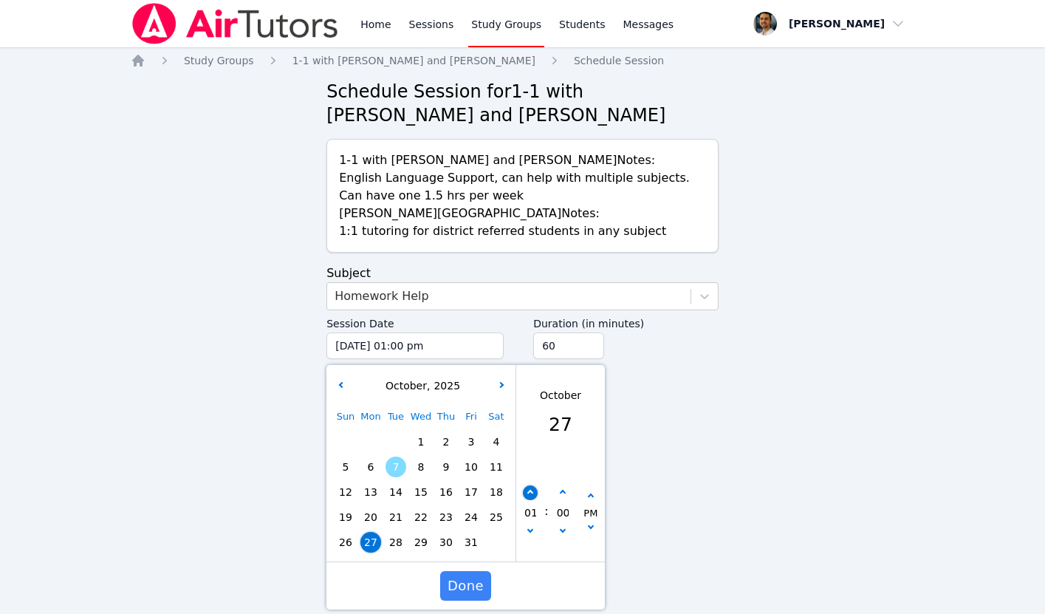
type input "[DATE] 02:00 pm"
type input "02"
click at [530, 534] on button "button" at bounding box center [530, 532] width 15 height 15
type input "[DATE] 01:00 pm"
type input "01"
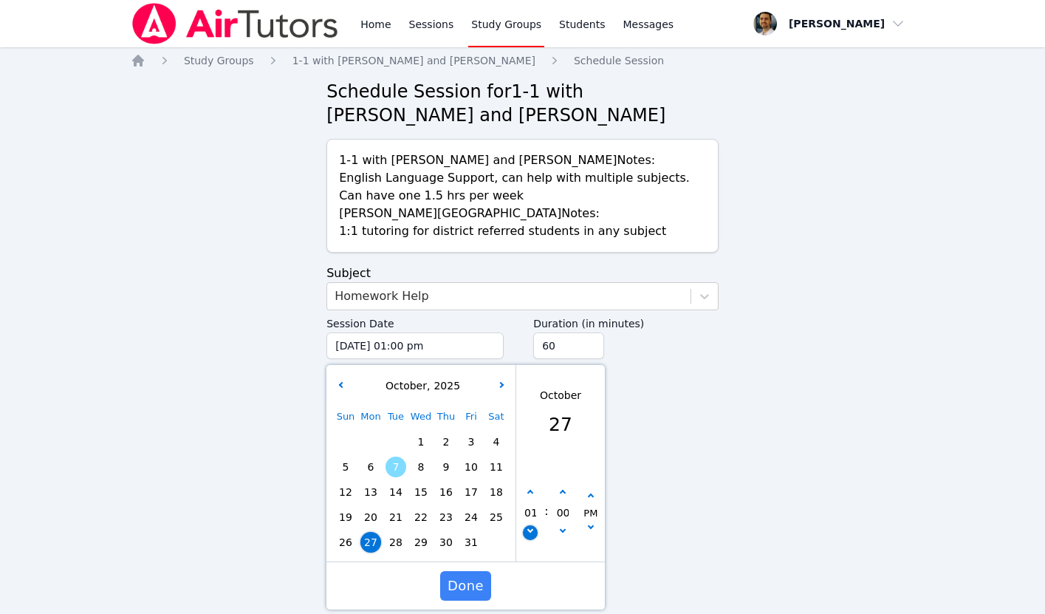
click at [530, 534] on button "button" at bounding box center [530, 532] width 15 height 15
type input "[DATE] 12:00 pm"
type input "12"
click at [530, 534] on button "button" at bounding box center [530, 532] width 15 height 15
type input "[DATE] 11:00 am"
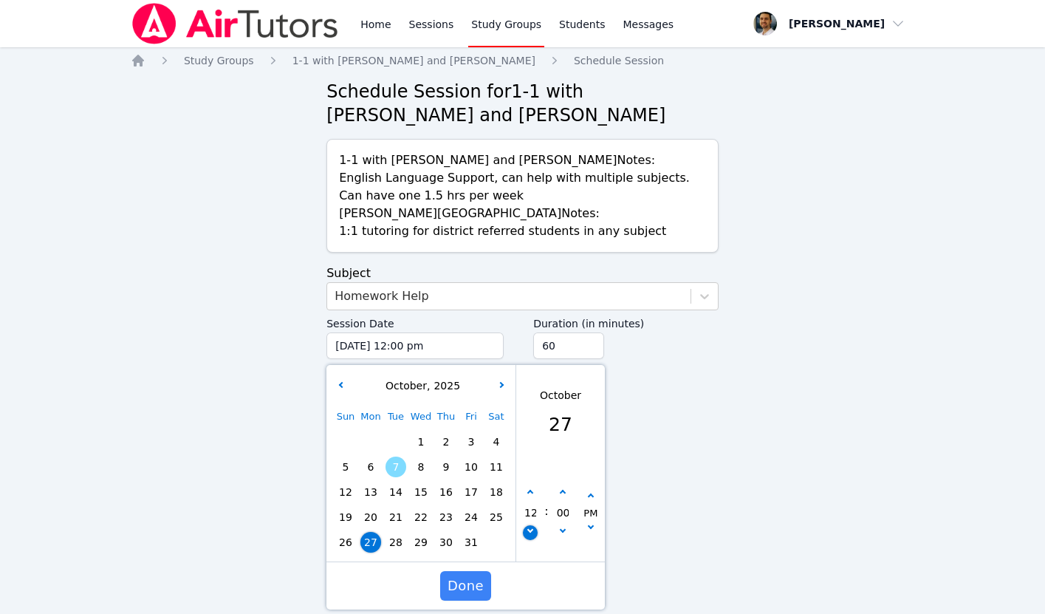
type input "11"
click at [530, 534] on button "button" at bounding box center [530, 532] width 15 height 15
type input "[DATE] 10:00 am"
type input "10"
click at [592, 495] on button "button" at bounding box center [591, 496] width 15 height 15
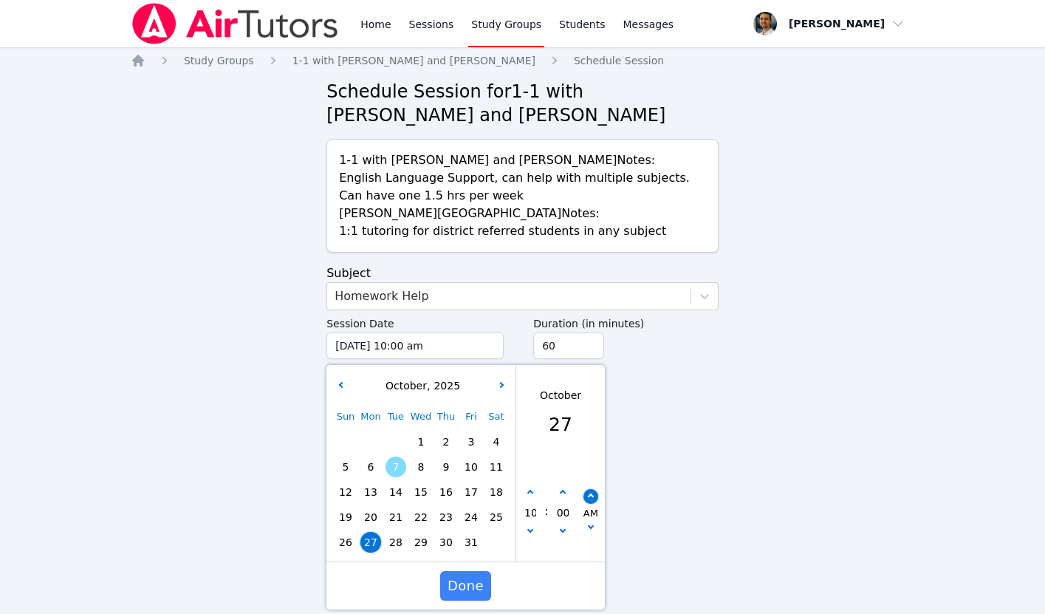
type input "[DATE] 10:00 pm"
click at [467, 578] on span "Done" at bounding box center [466, 585] width 36 height 21
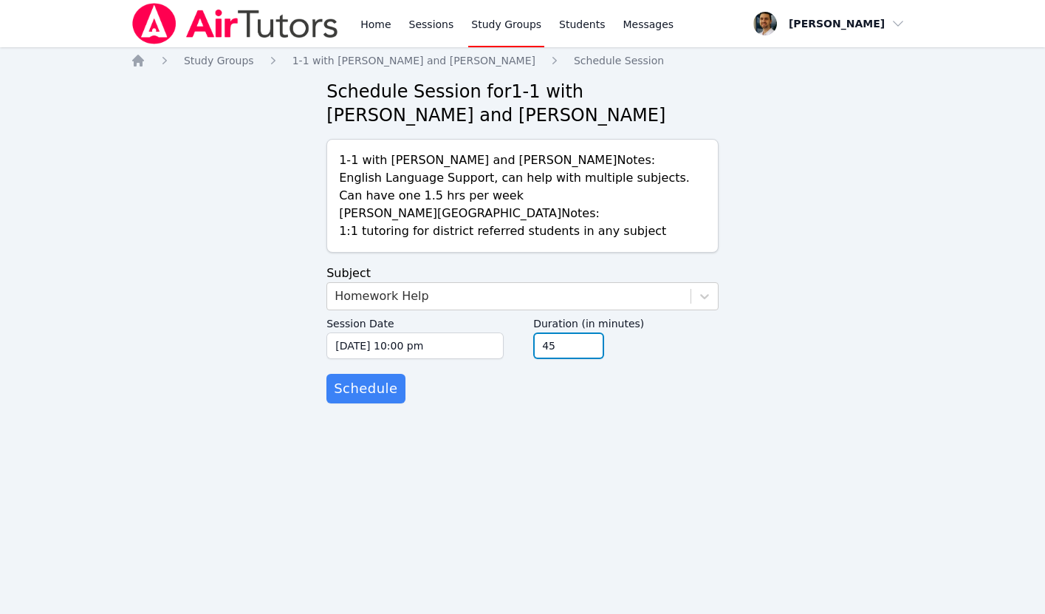
type input "45"
click at [589, 349] on input "45" at bounding box center [568, 345] width 71 height 27
click at [374, 386] on span "Schedule" at bounding box center [366, 388] width 64 height 21
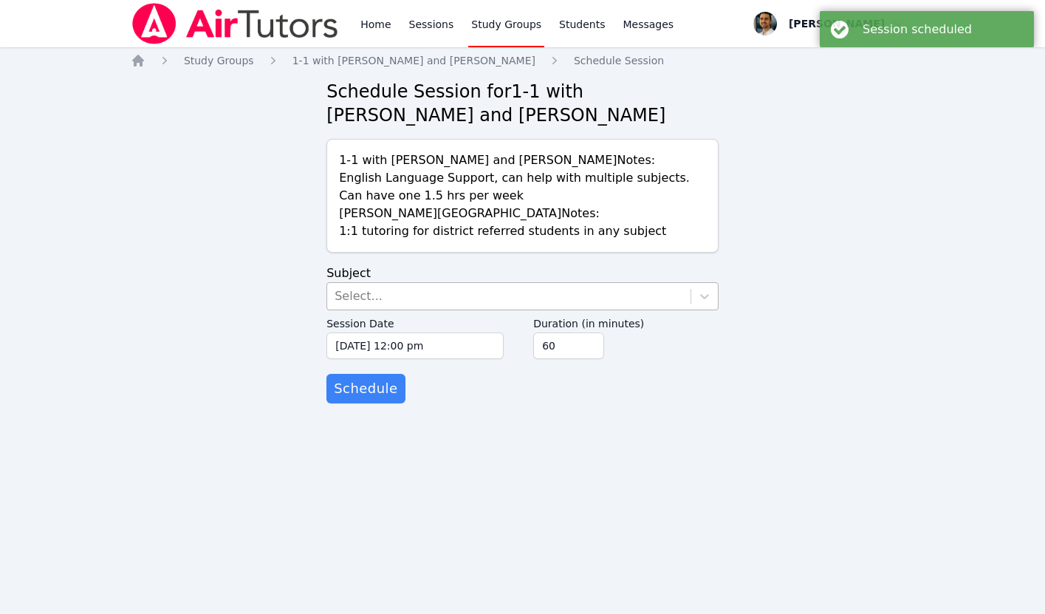
click at [362, 283] on div "Select..." at bounding box center [508, 296] width 363 height 27
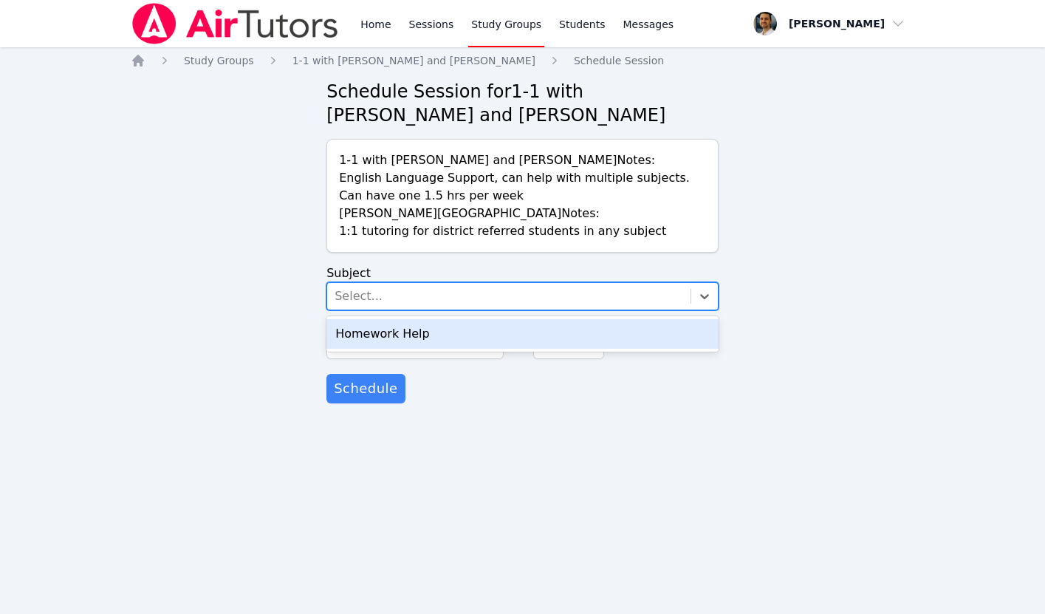
click at [368, 332] on div "Homework Help" at bounding box center [523, 334] width 392 height 30
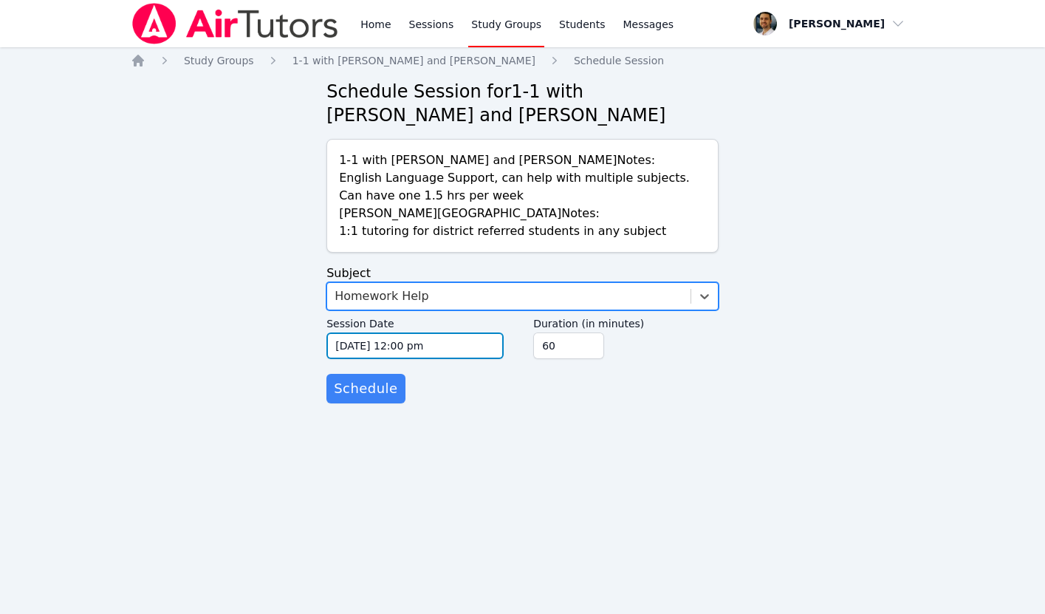
click at [387, 338] on input "[DATE] 12:00 pm" at bounding box center [415, 345] width 177 height 27
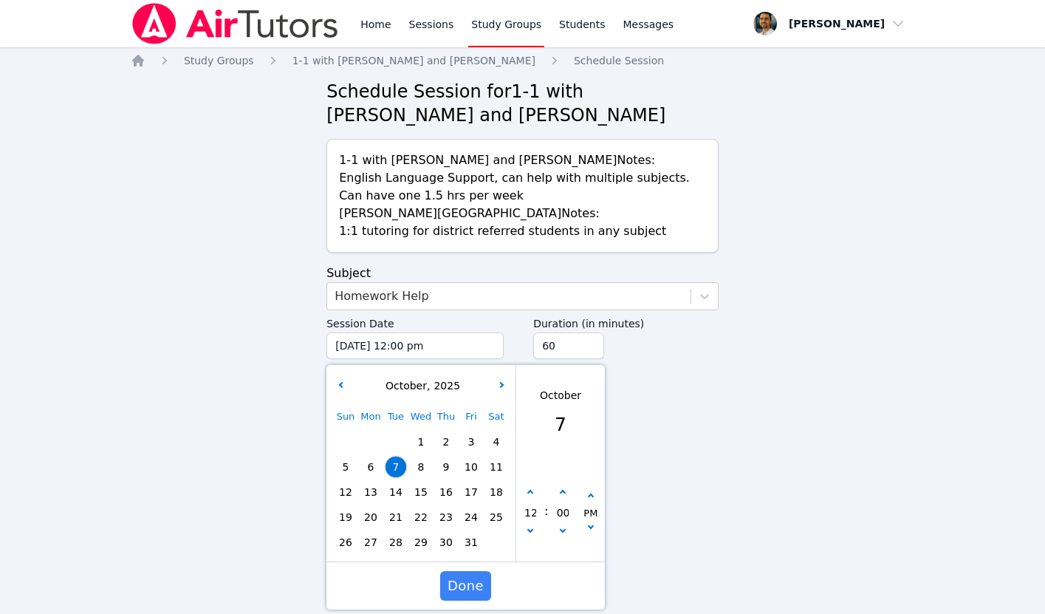
click at [450, 541] on span "30" at bounding box center [446, 542] width 21 height 21
click at [534, 529] on button "button" at bounding box center [530, 532] width 15 height 15
type input "[DATE] 11:00 am"
type input "11"
click at [534, 529] on button "button" at bounding box center [530, 532] width 15 height 15
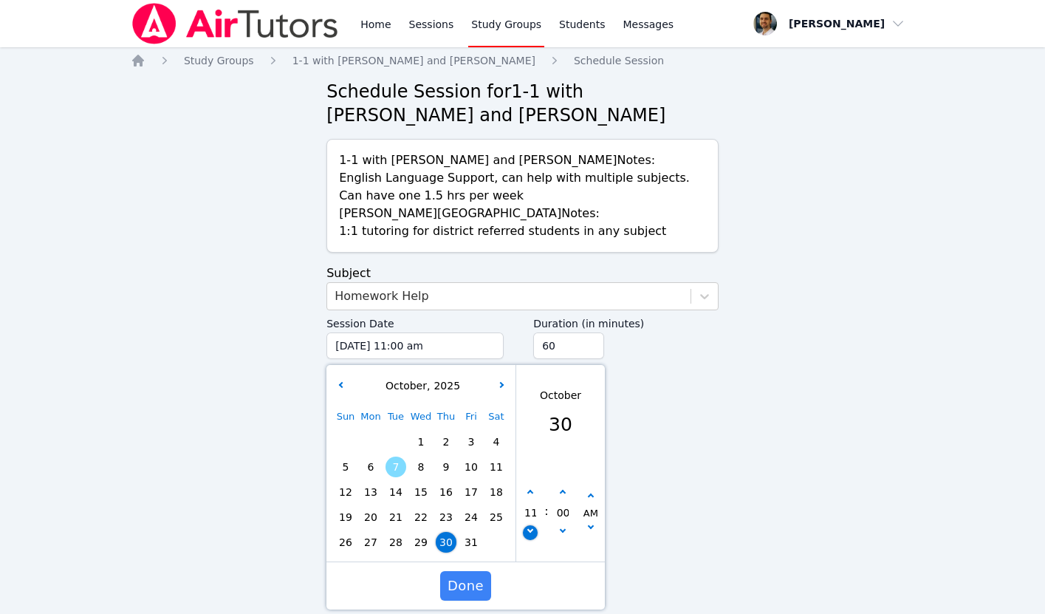
type input "[DATE] 10:00 am"
type input "10"
click at [595, 496] on button "button" at bounding box center [591, 496] width 15 height 15
type input "[DATE] 10:00 pm"
click at [468, 582] on span "Done" at bounding box center [466, 585] width 36 height 21
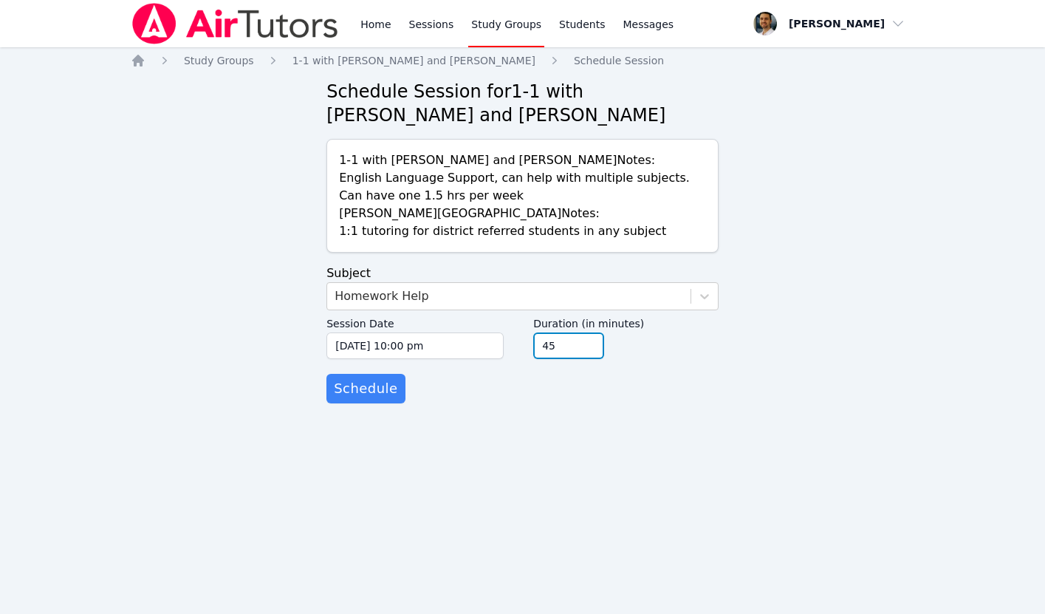
type input "45"
click at [586, 351] on input "45" at bounding box center [568, 345] width 71 height 27
click at [360, 389] on span "Schedule" at bounding box center [366, 388] width 64 height 21
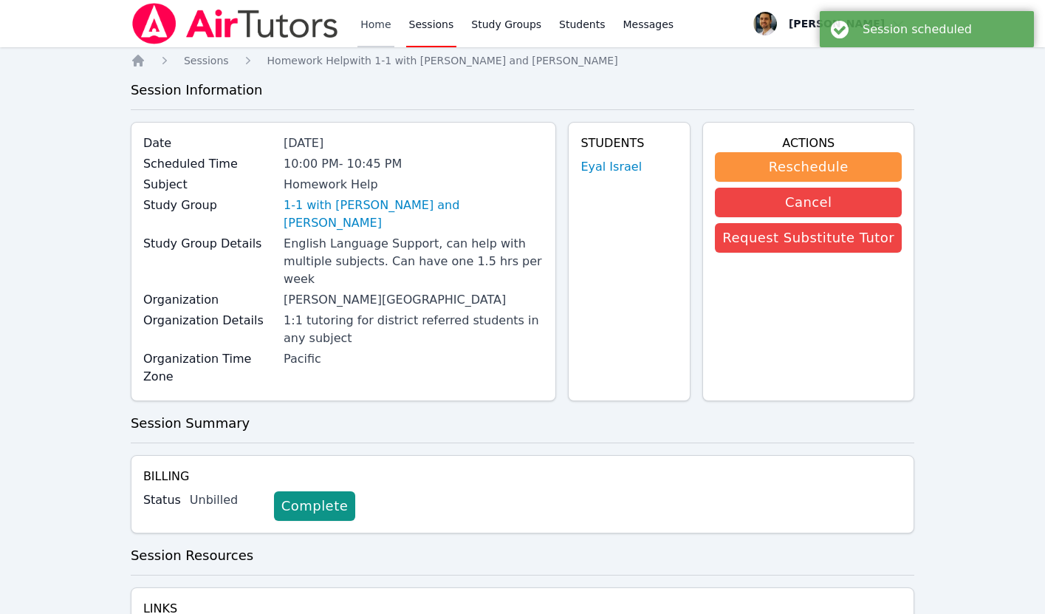
click at [369, 16] on link "Home" at bounding box center [376, 23] width 36 height 47
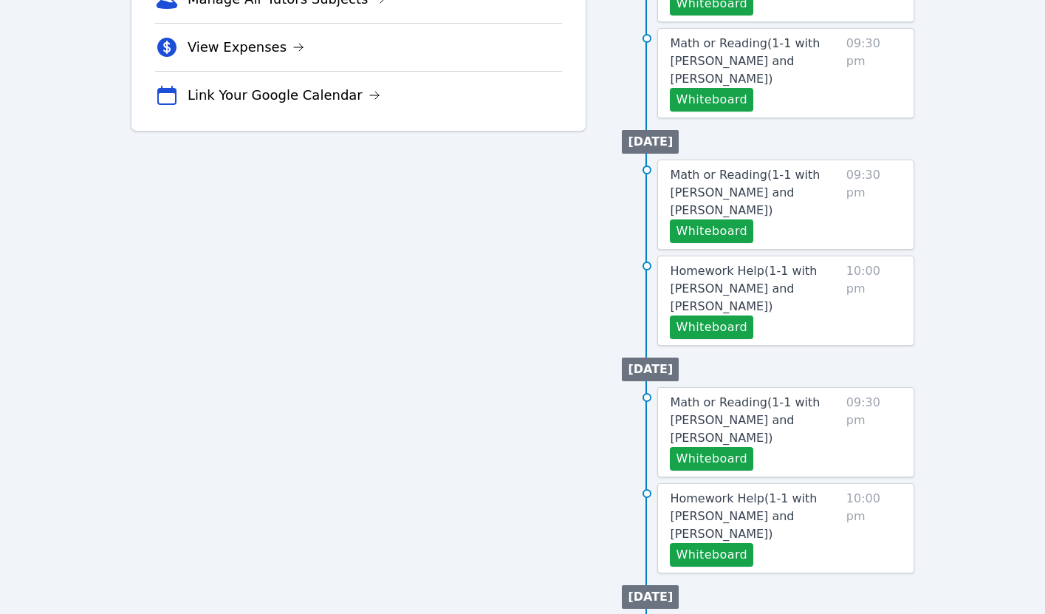
scroll to position [522, 0]
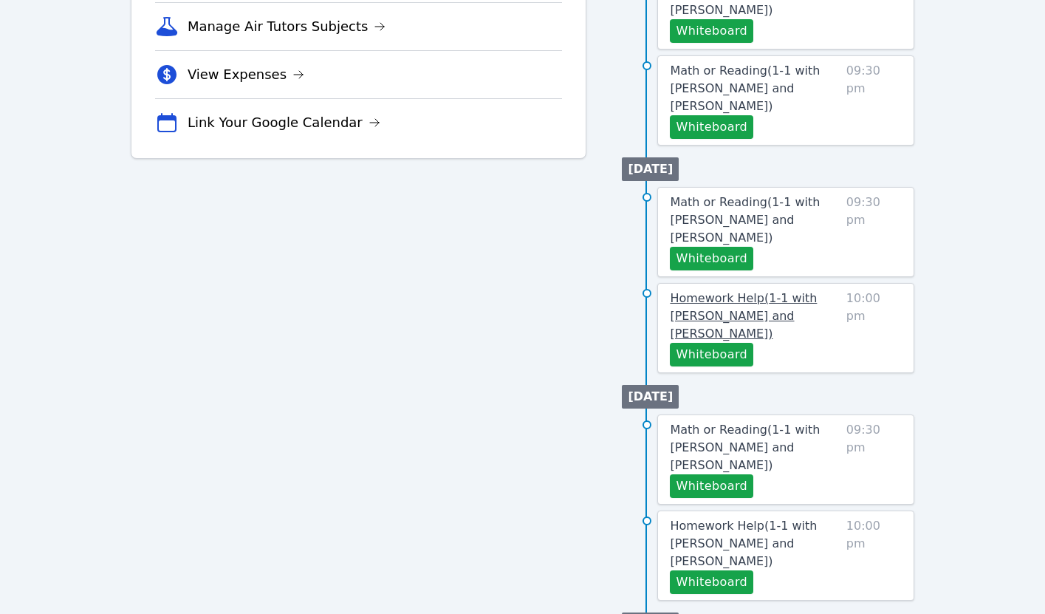
click at [724, 290] on link "Homework Help ( 1-1 with [PERSON_NAME] and [PERSON_NAME] )" at bounding box center [755, 316] width 170 height 53
